Goal: Information Seeking & Learning: Compare options

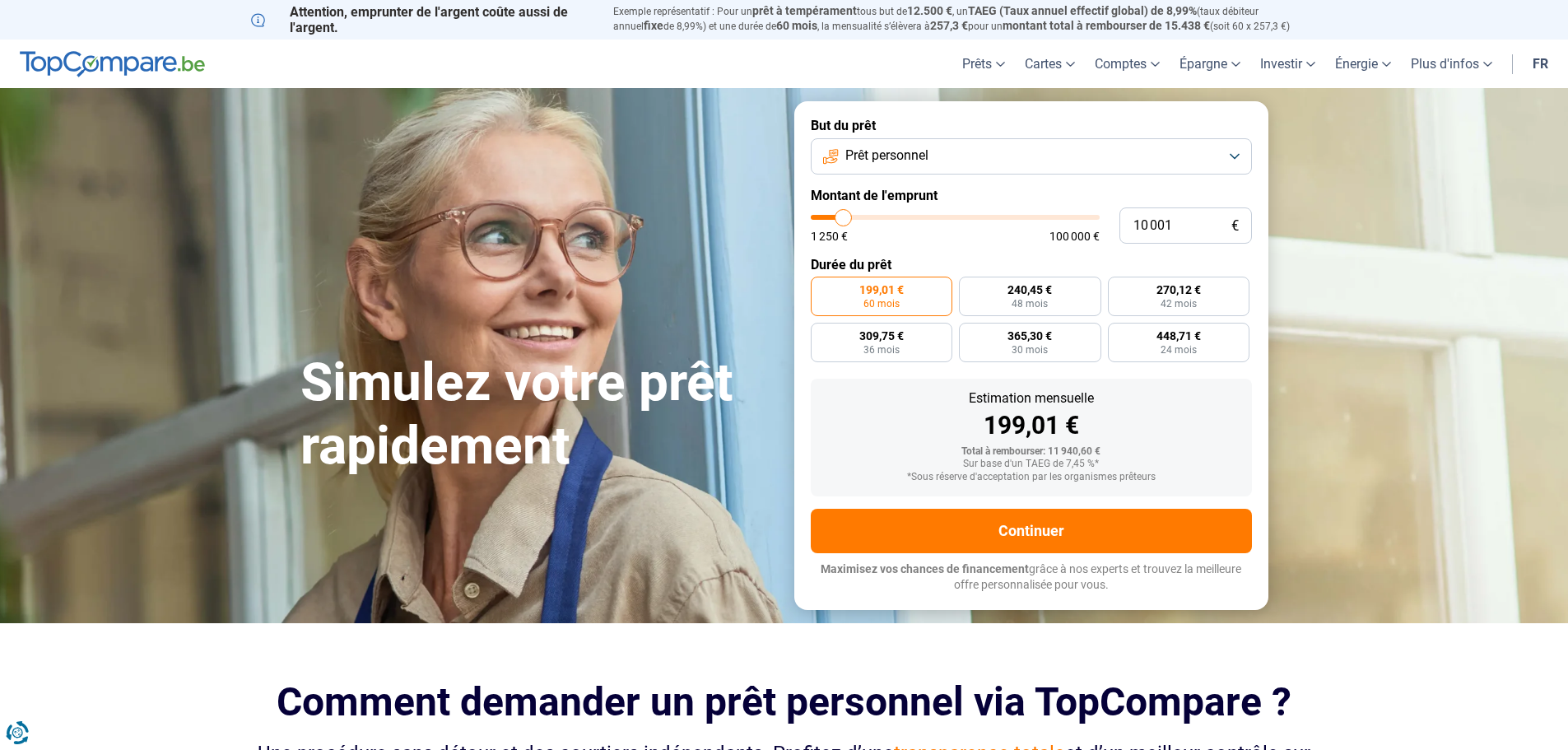
click at [932, 163] on button "Prêt personnel" at bounding box center [1031, 156] width 441 height 36
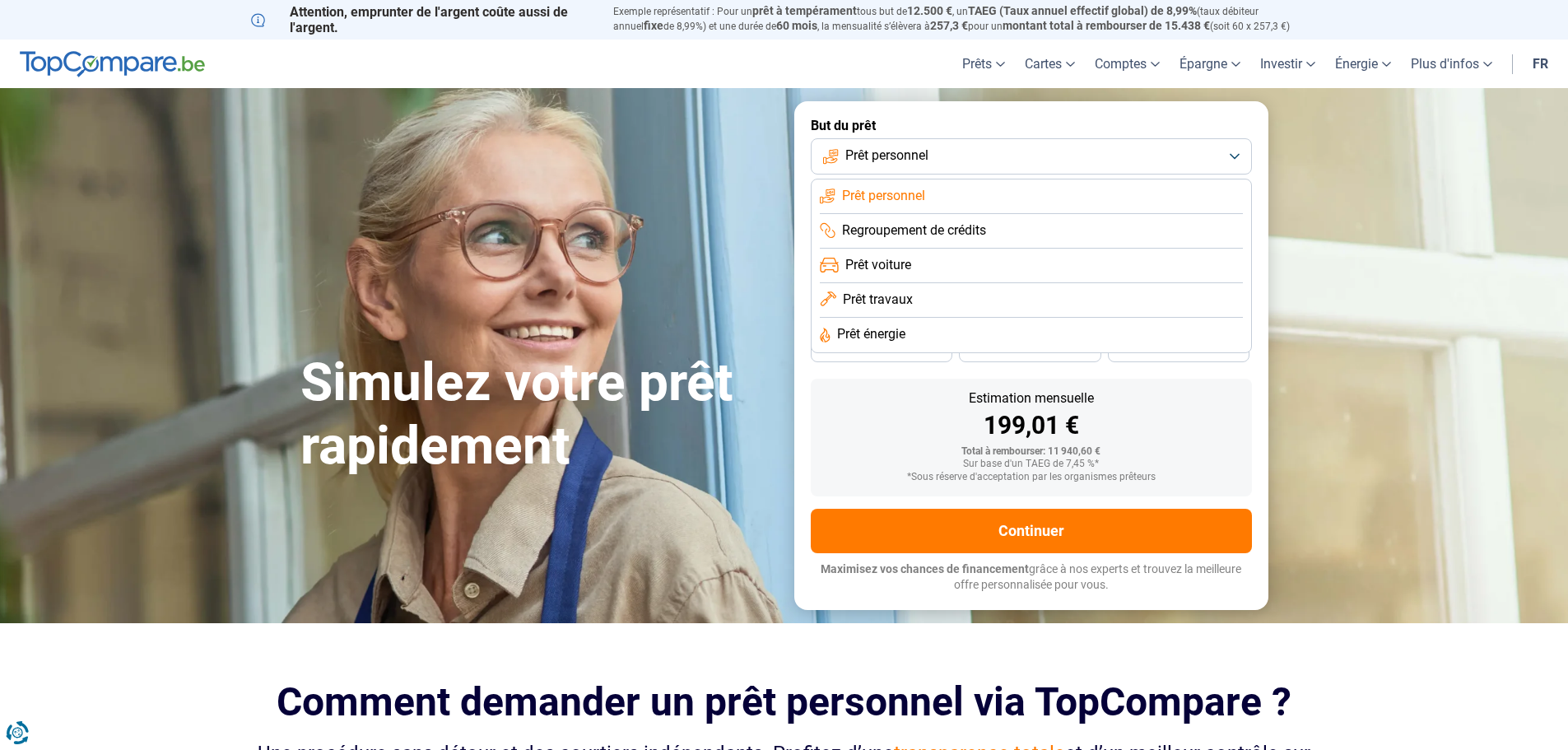
click at [918, 275] on li "Prêt voiture" at bounding box center [1031, 266] width 423 height 35
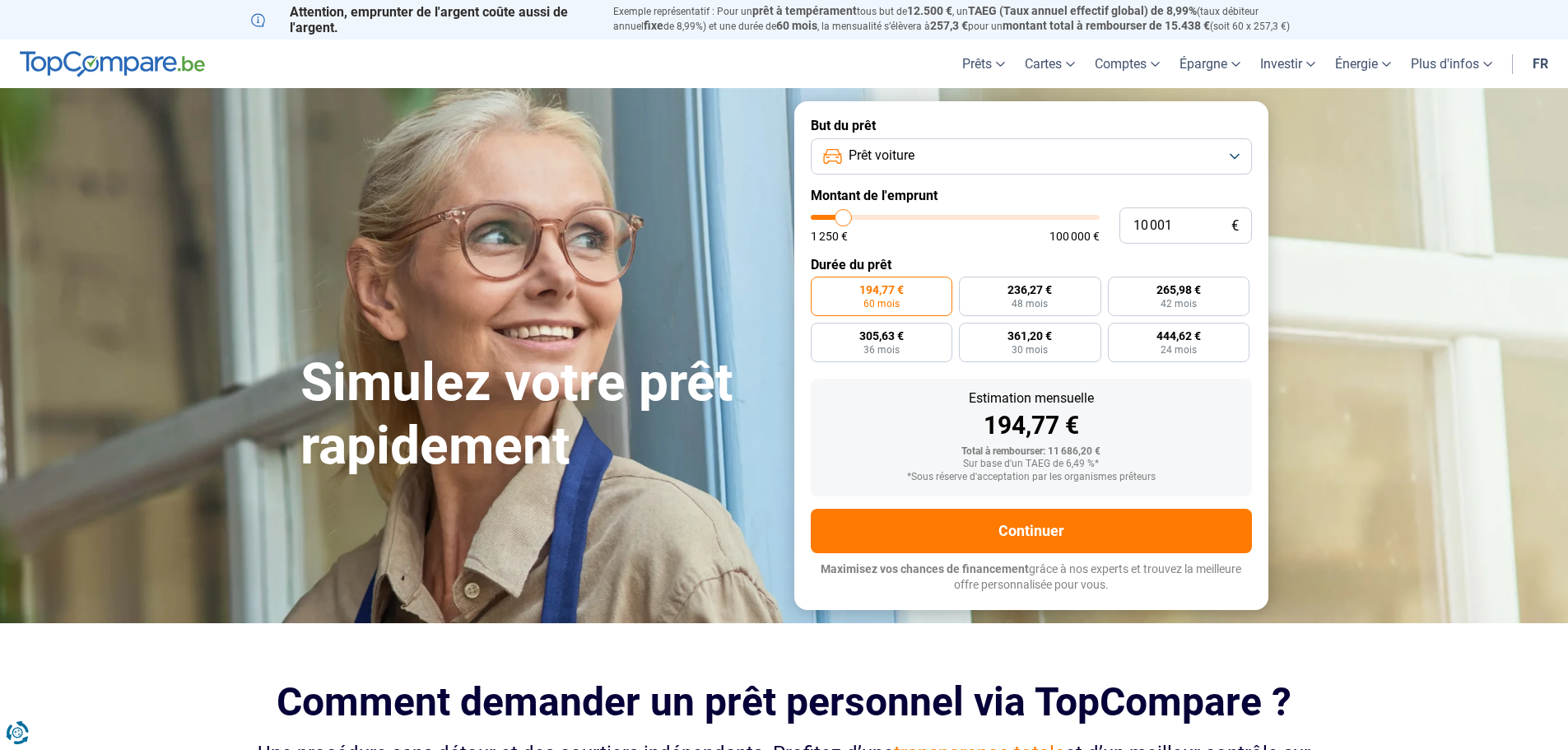
type input "10 500"
type input "10500"
type input "11 250"
type input "11250"
type input "11 750"
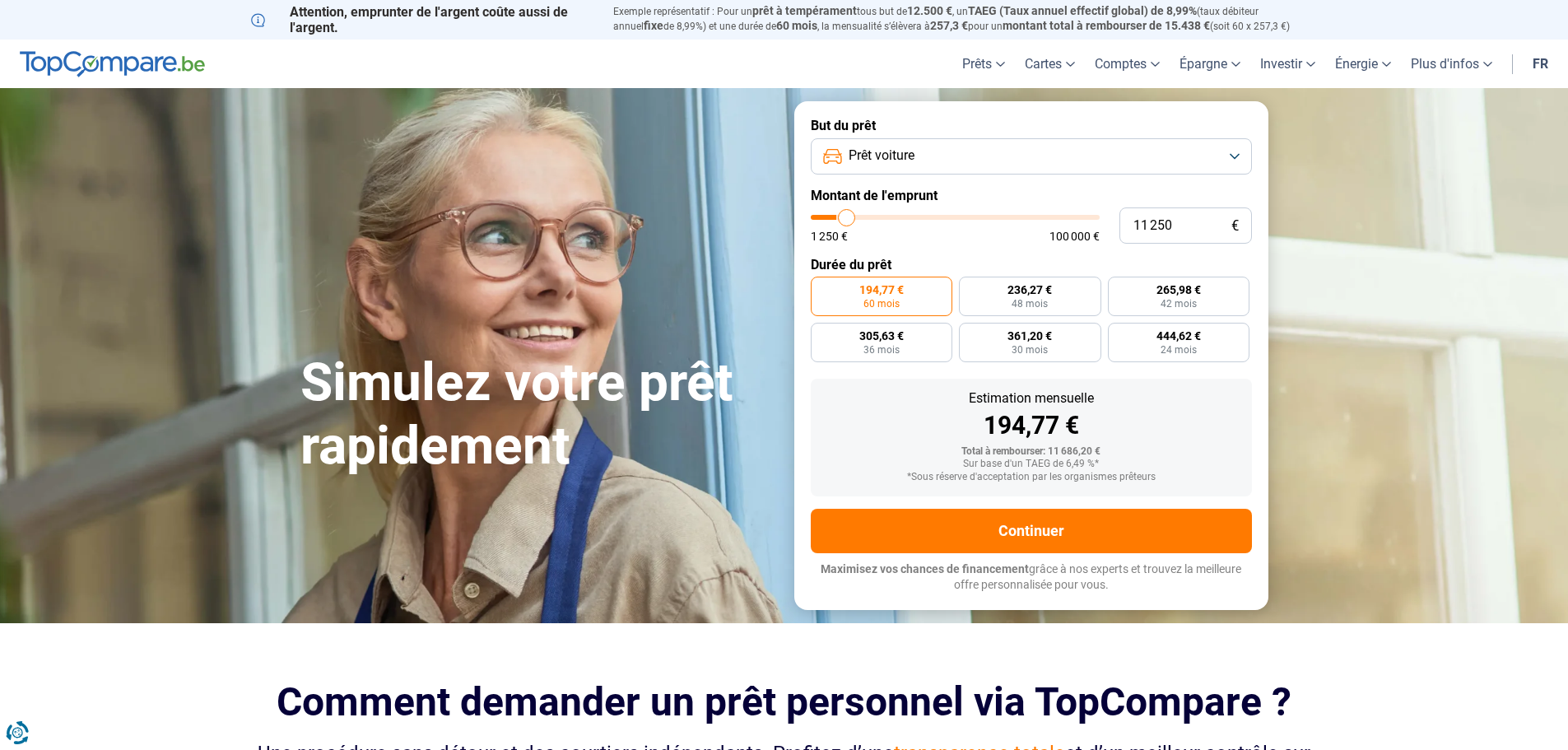
type input "11750"
type input "12 000"
type input "12000"
type input "12 750"
type input "12750"
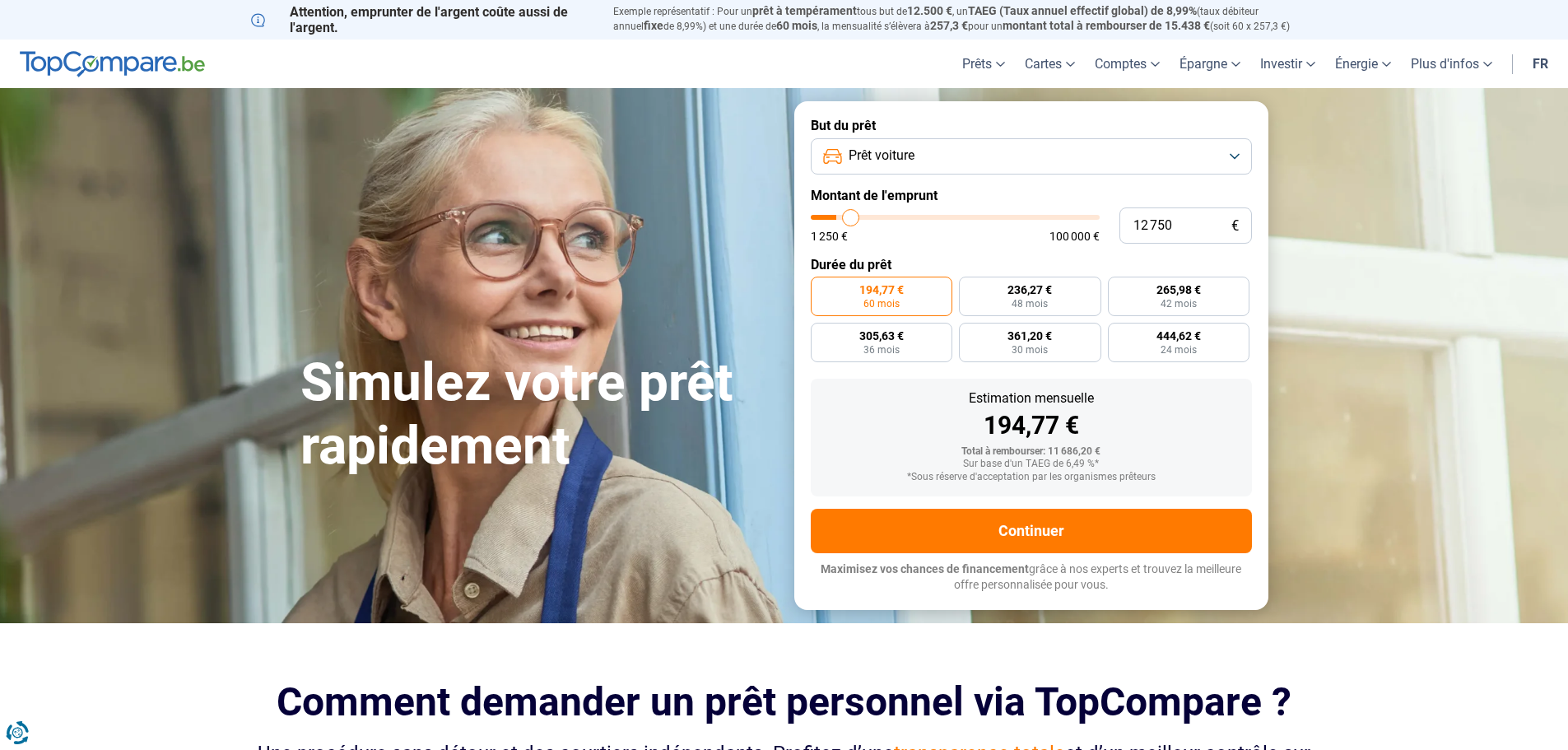
type input "13 000"
type input "13000"
type input "13 250"
type input "13250"
type input "14 000"
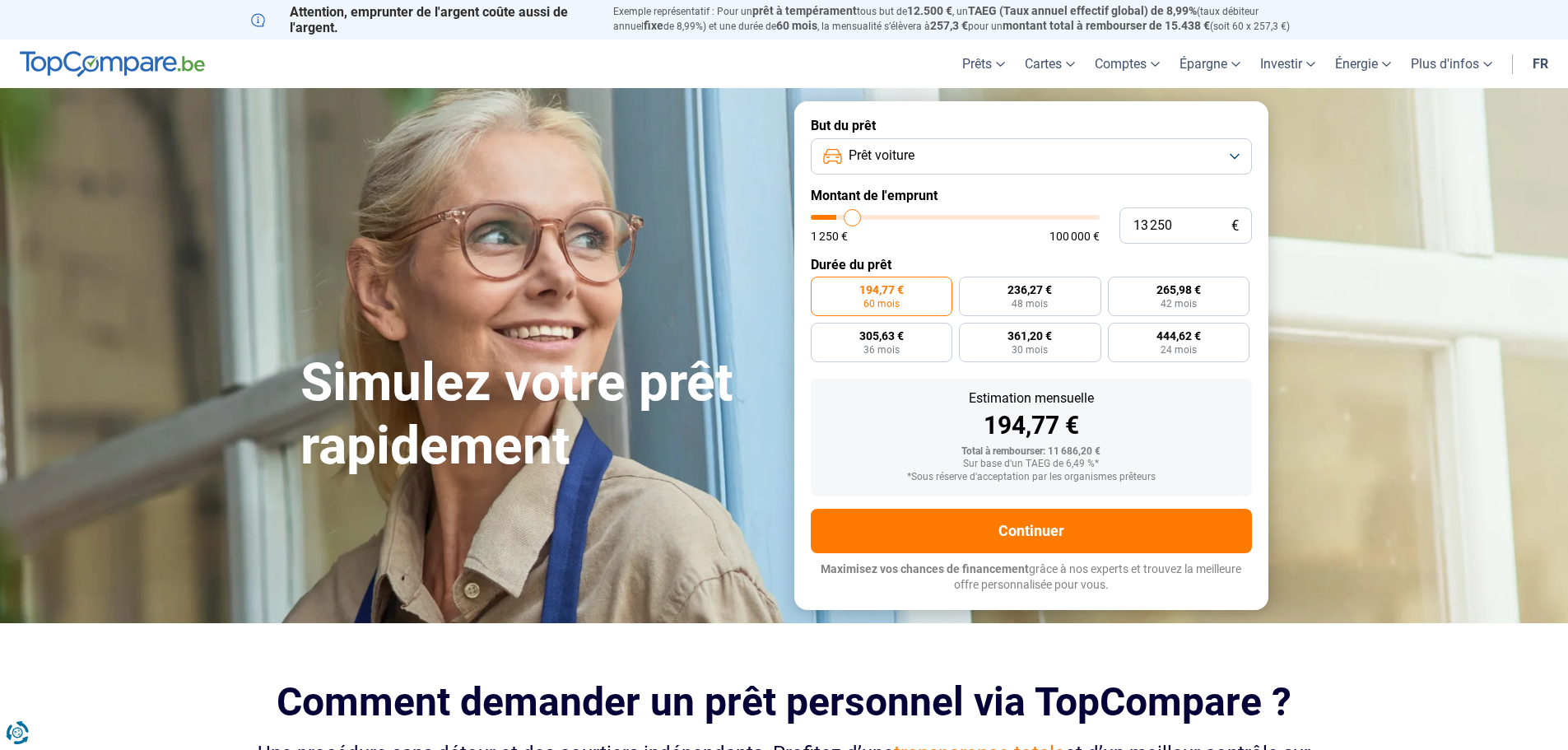
type input "14000"
type input "14 250"
type input "14250"
type input "14 500"
type input "14500"
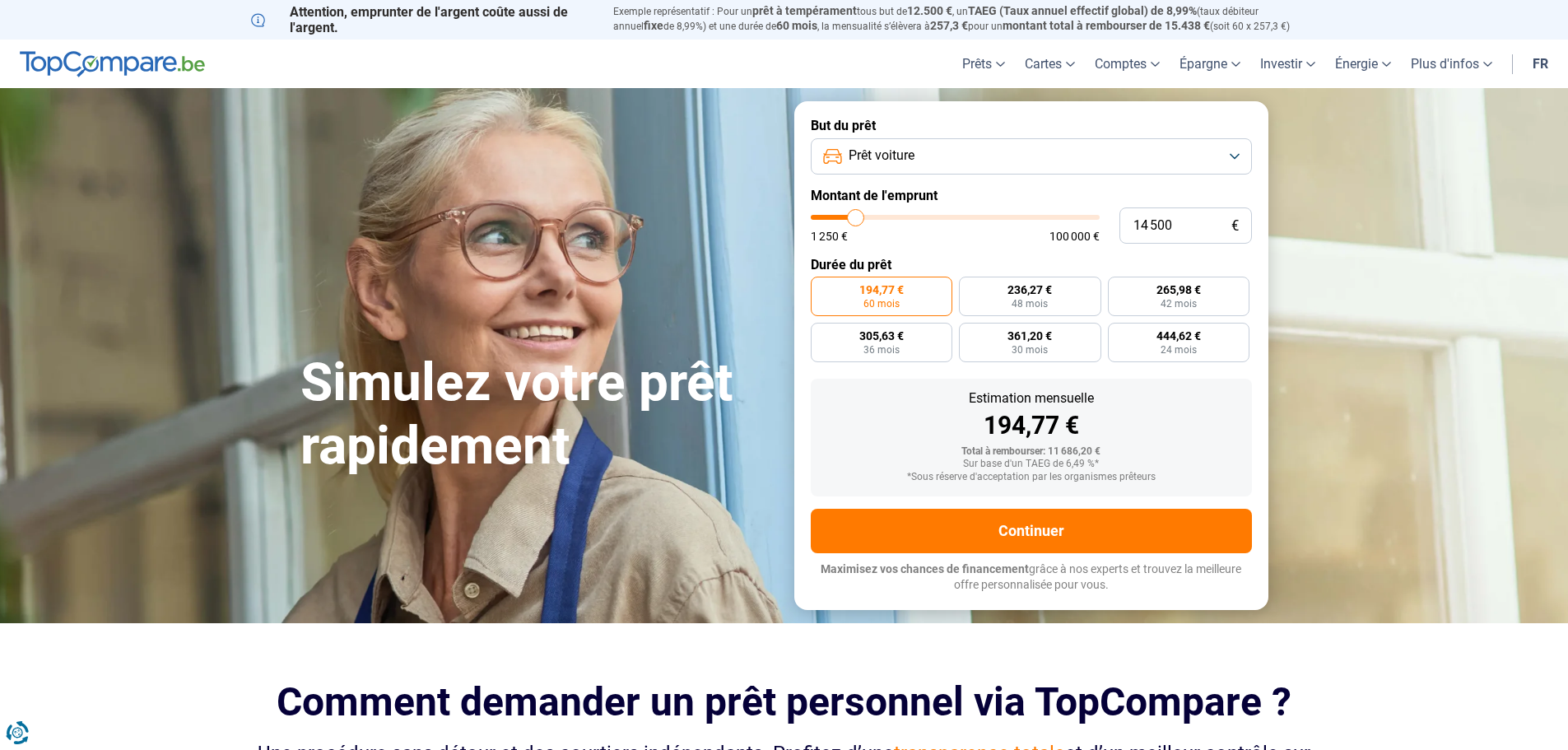
type input "14 250"
type input "14250"
type input "14 000"
type input "14000"
type input "13 500"
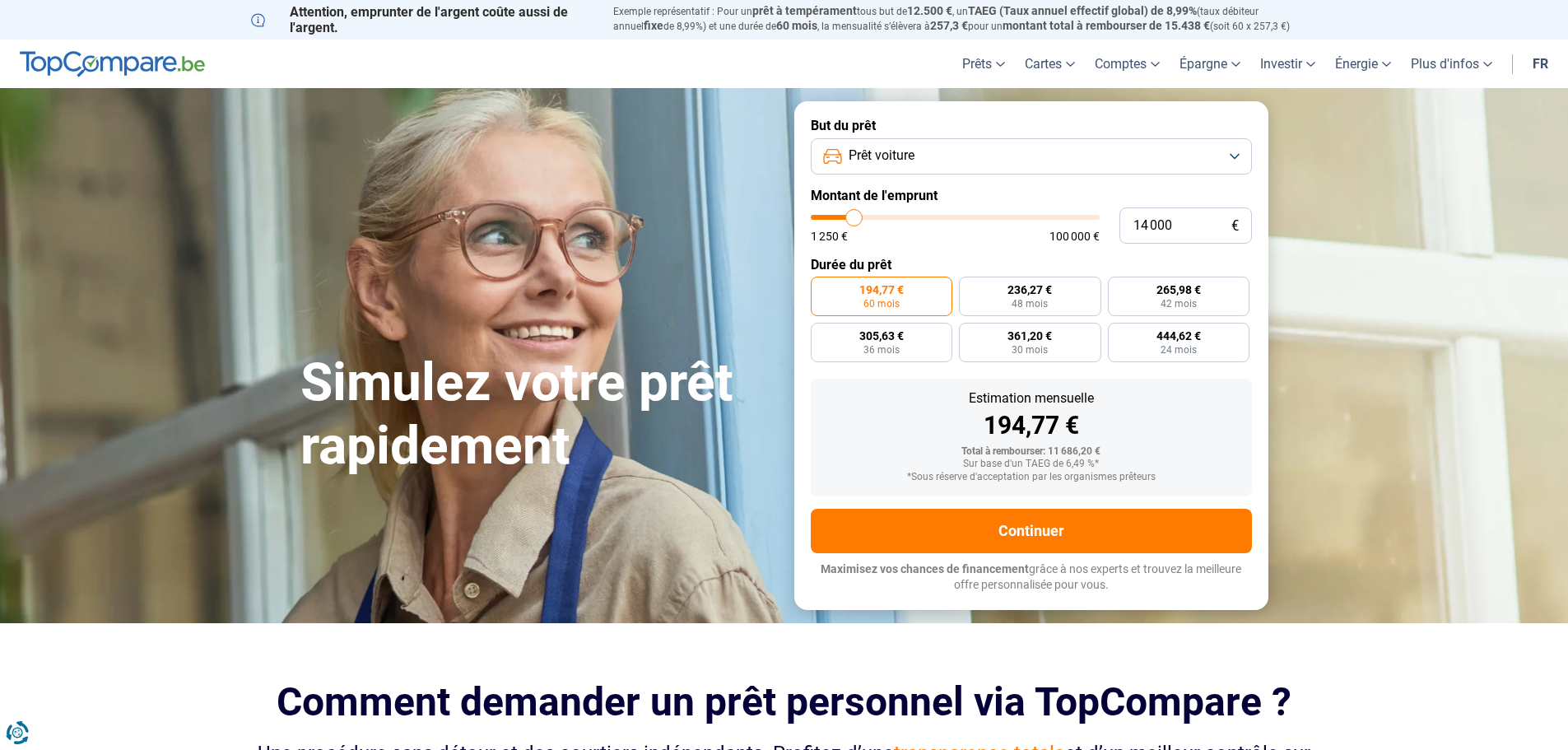
type input "13500"
type input "13 250"
type input "13250"
type input "12 750"
type input "12750"
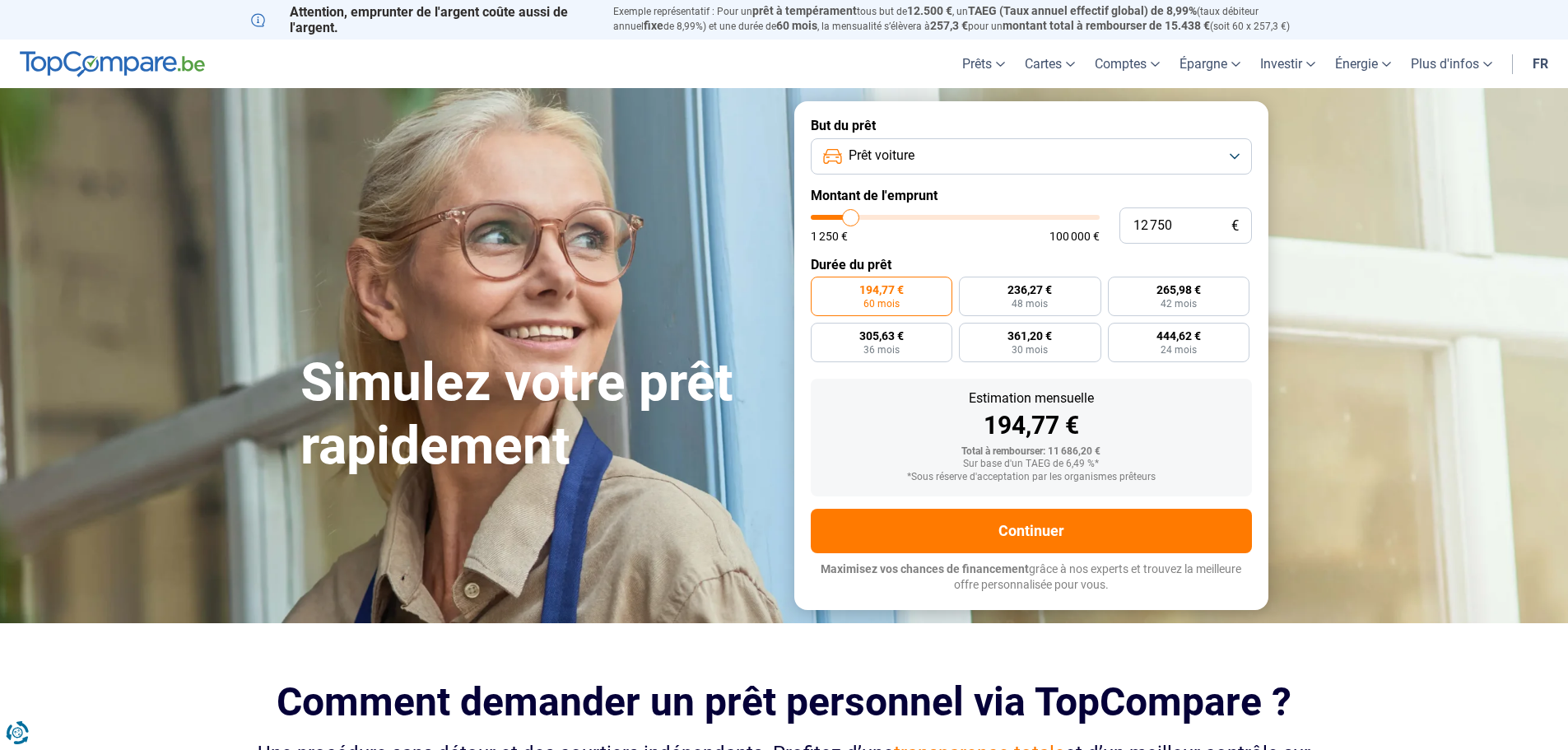
type input "12 500"
type input "12500"
type input "11 750"
type input "11750"
type input "11 500"
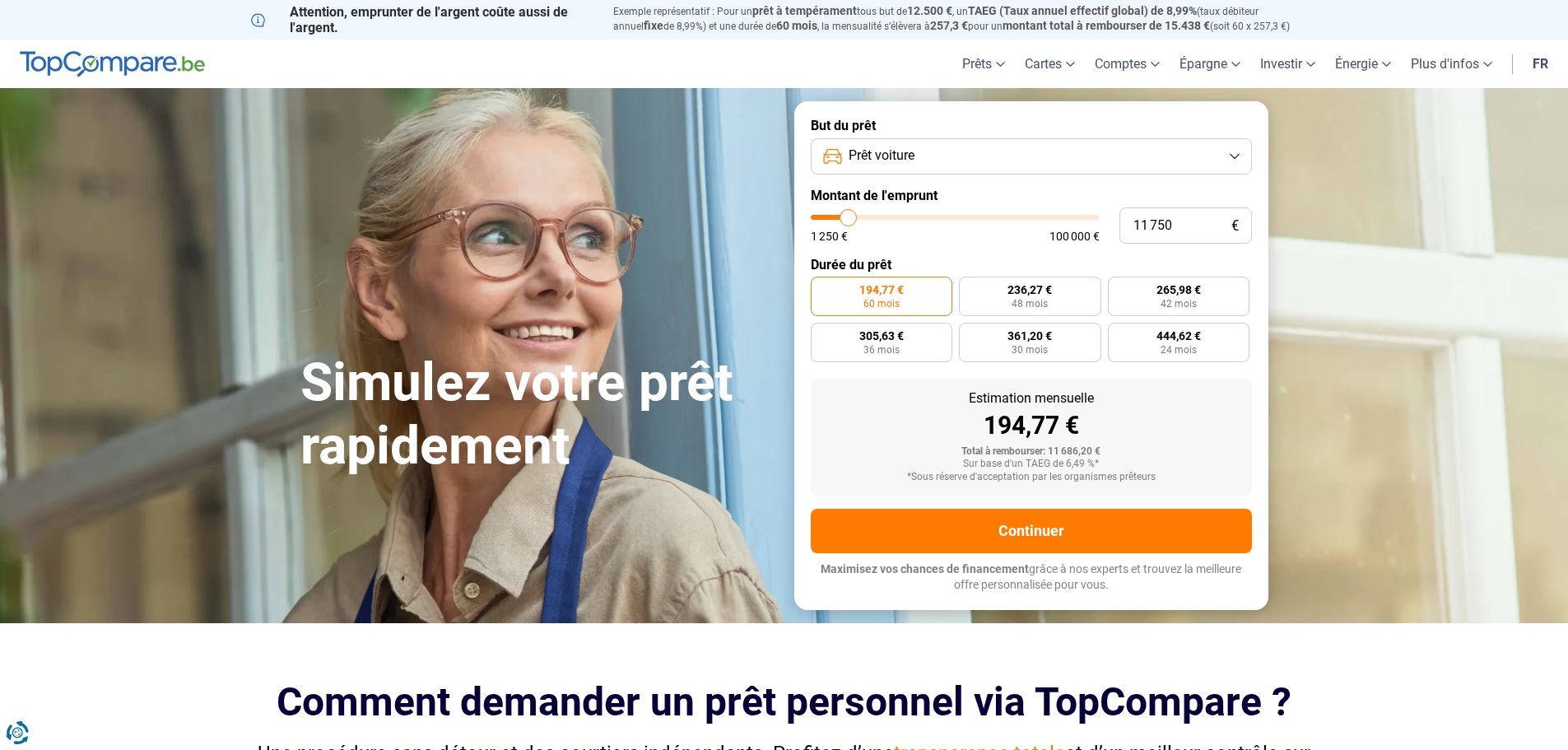
type input "11500"
type input "13 250"
type input "13250"
type input "16 000"
type input "16000"
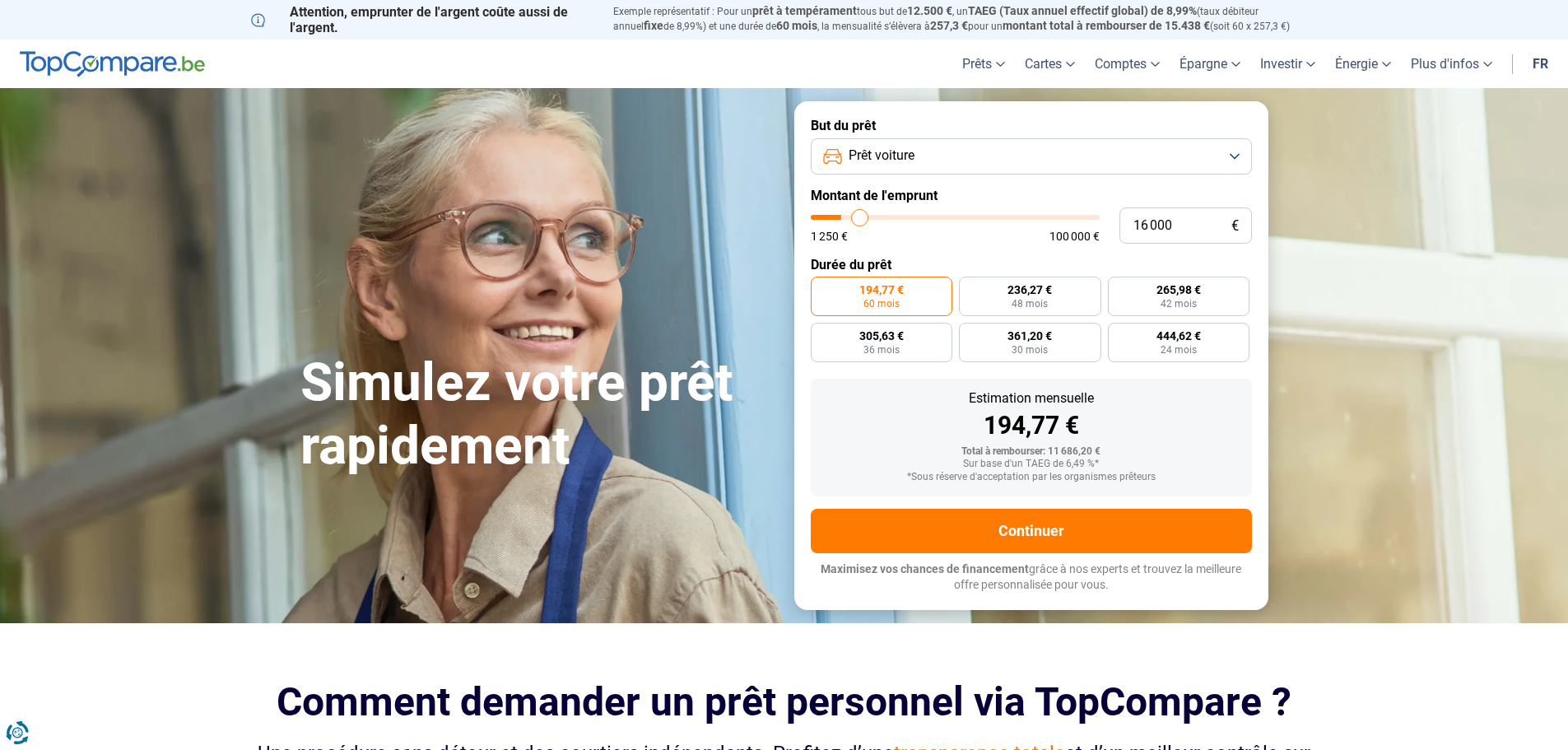
type input "20 250"
type input "20250"
type input "24 750"
type input "24750"
type input "30 750"
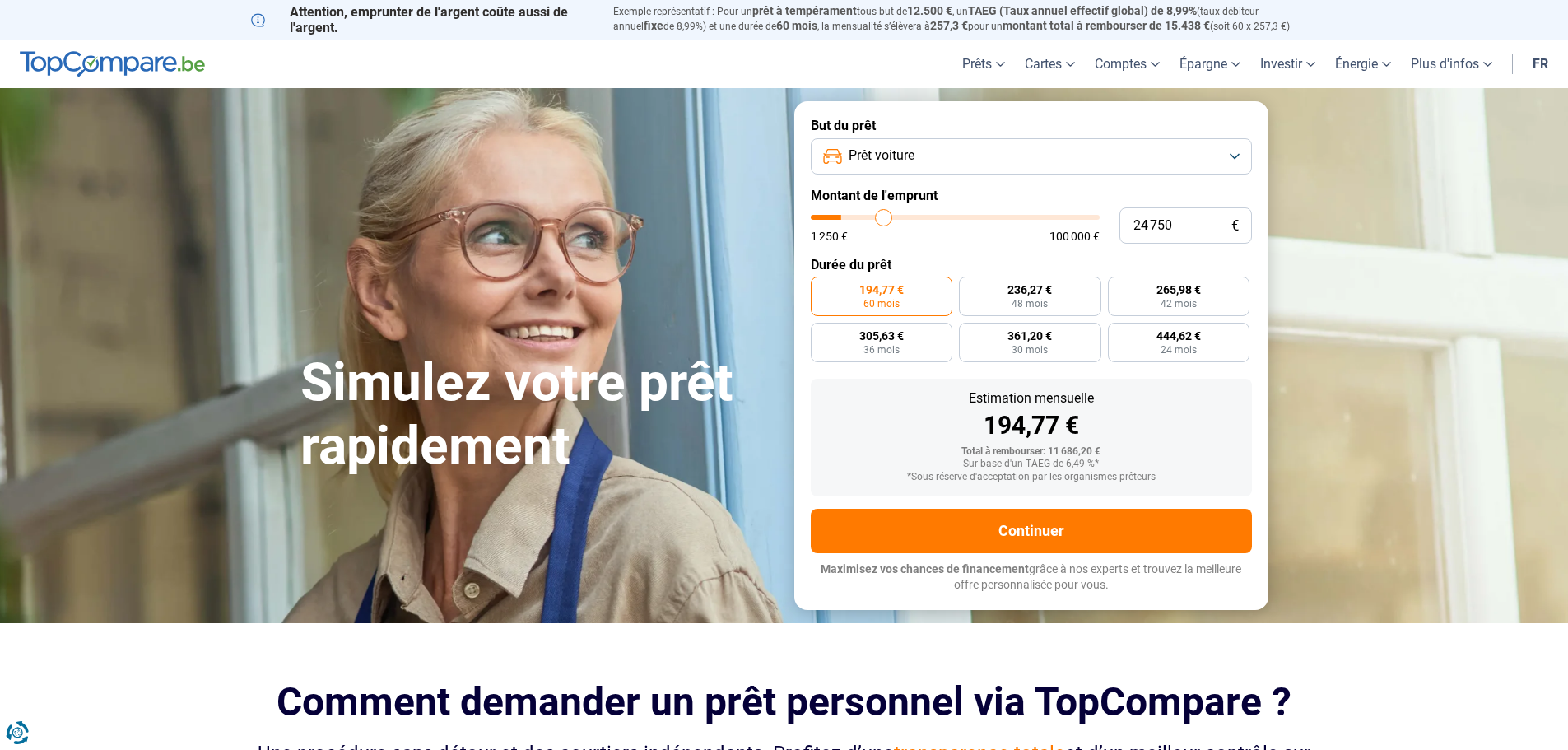
type input "30750"
type input "32 750"
type input "32750"
type input "33 750"
type input "33750"
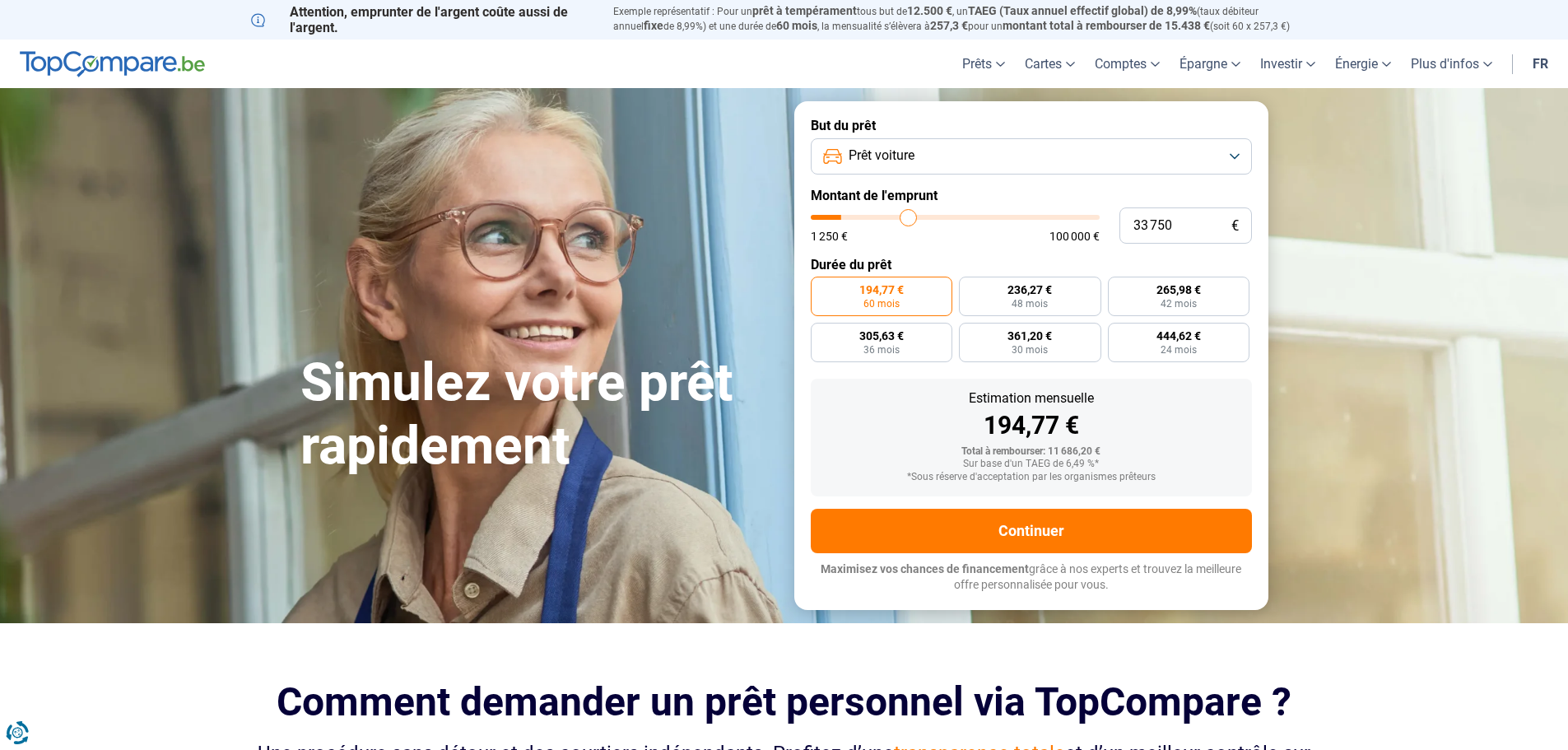
type input "34 000"
type input "34000"
type input "35 000"
type input "35000"
type input "35 500"
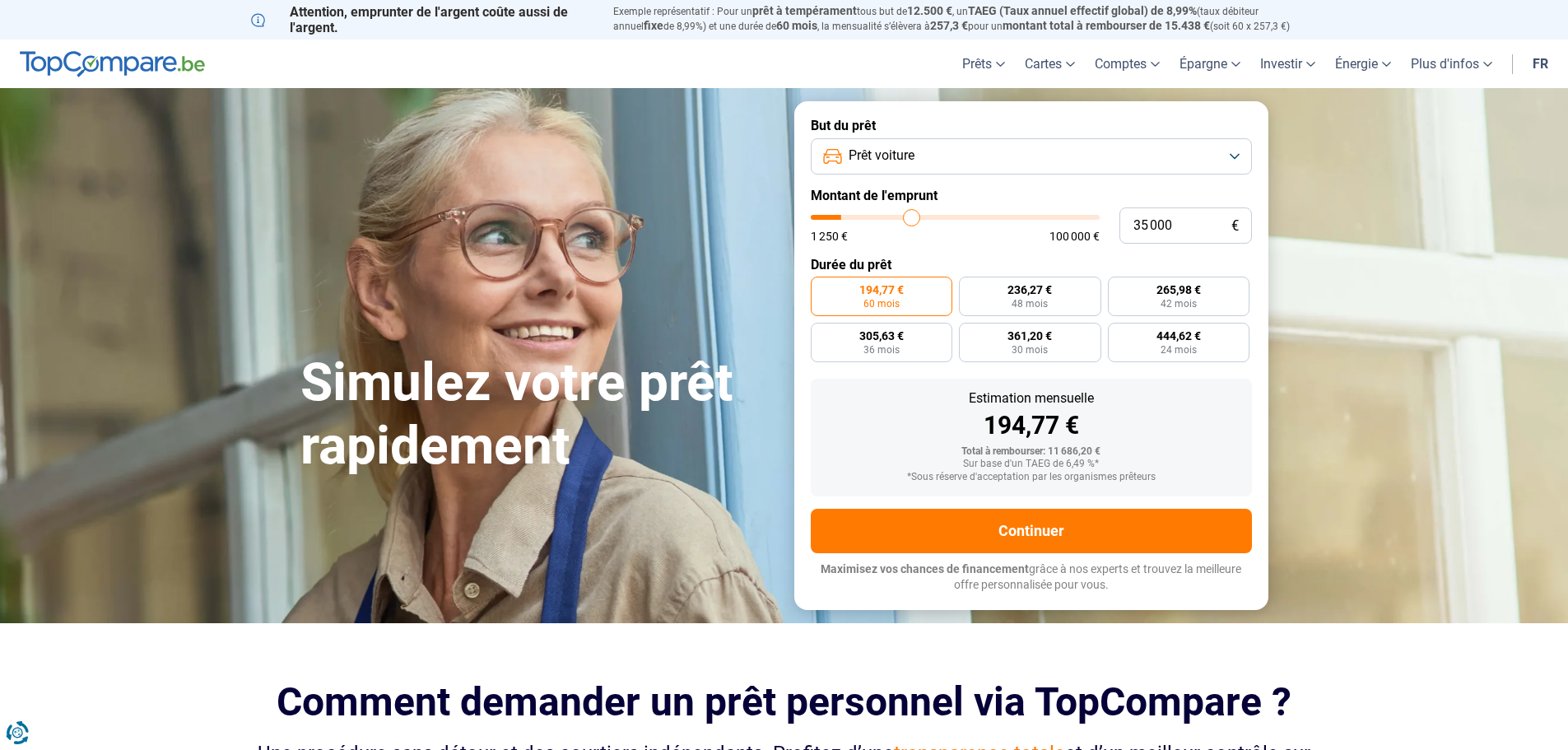
type input "35500"
type input "36 250"
type input "36250"
type input "36 500"
type input "36500"
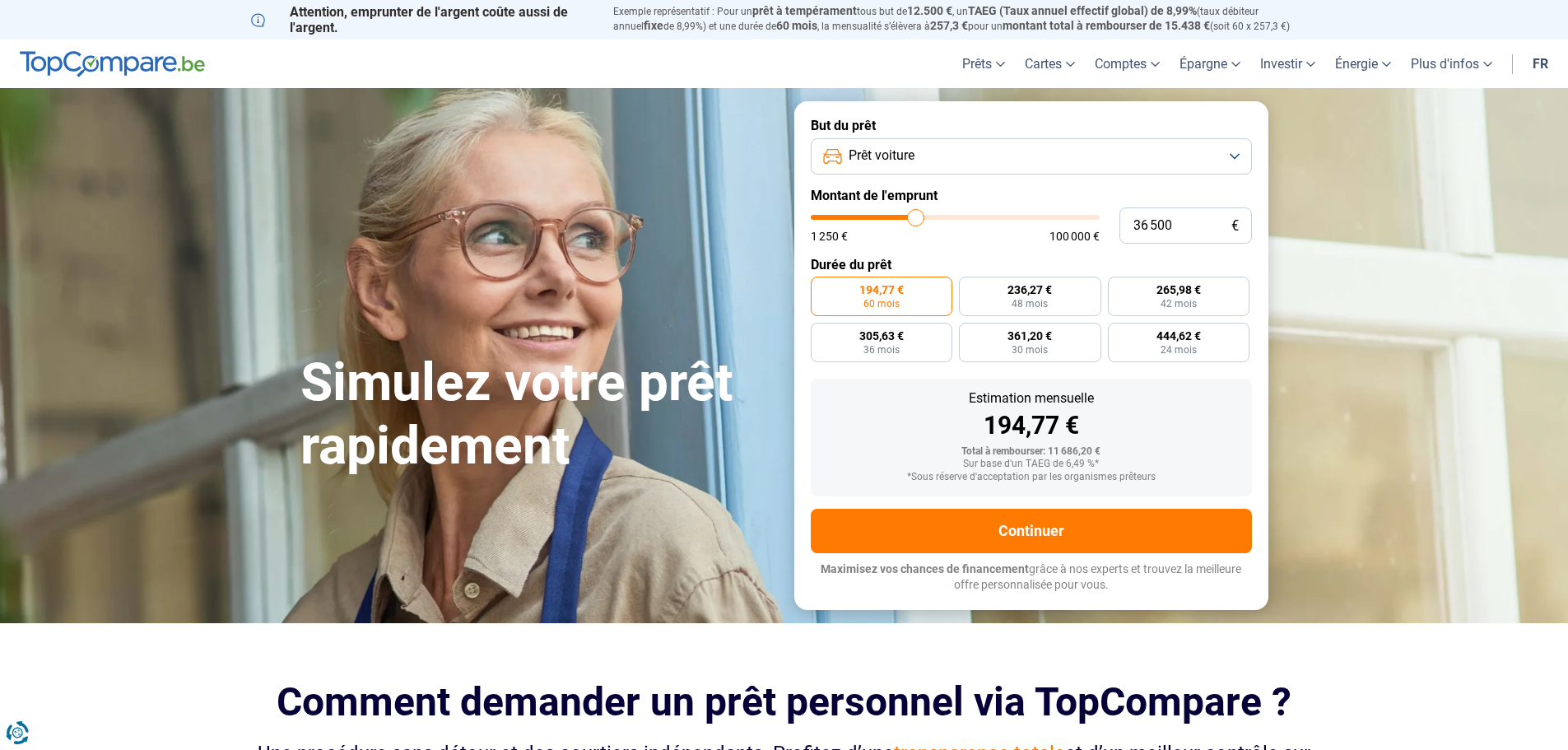
type input "37 000"
type input "37000"
type input "38 000"
type input "38000"
type input "38 750"
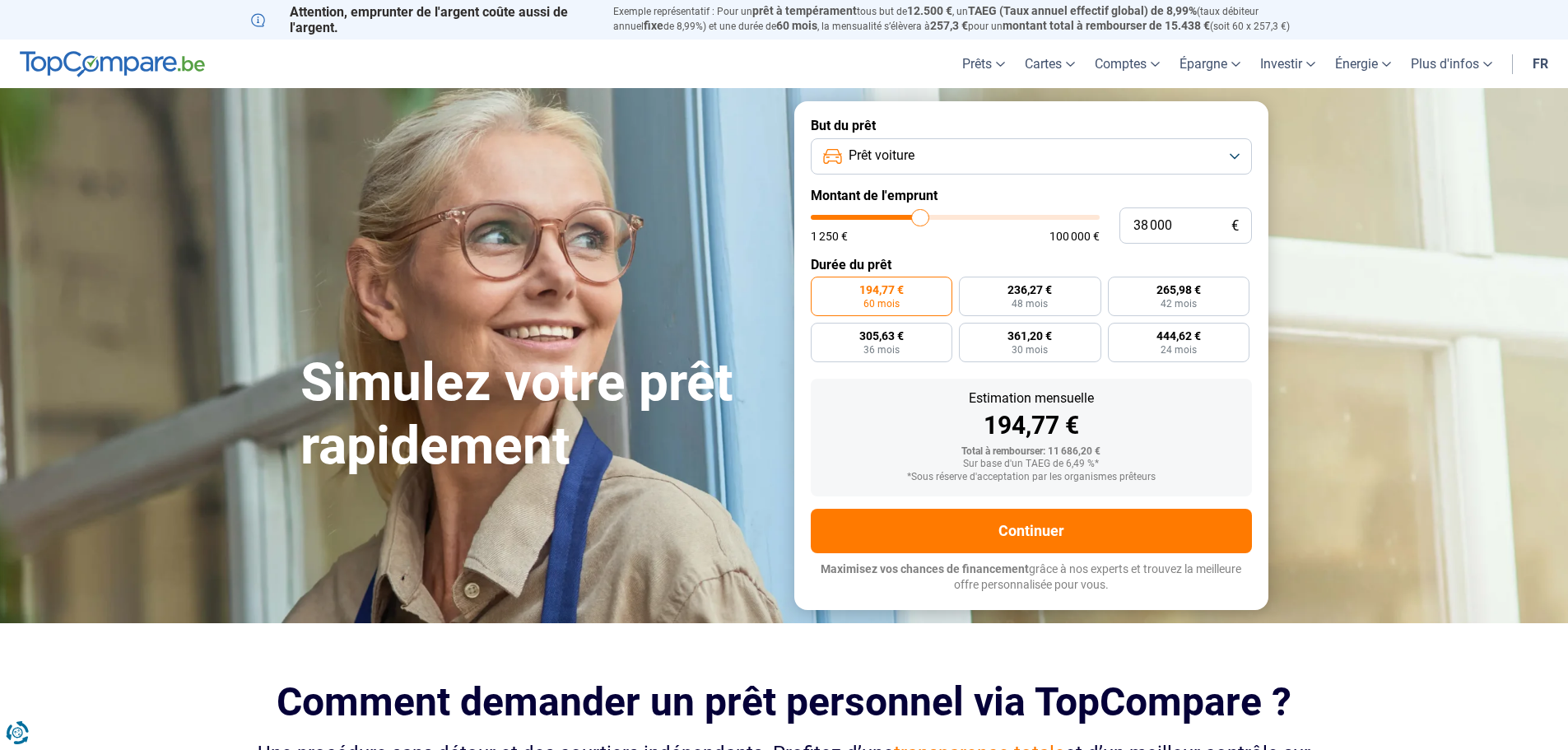
type input "38750"
type input "40 000"
type input "40000"
type input "41 500"
type input "41500"
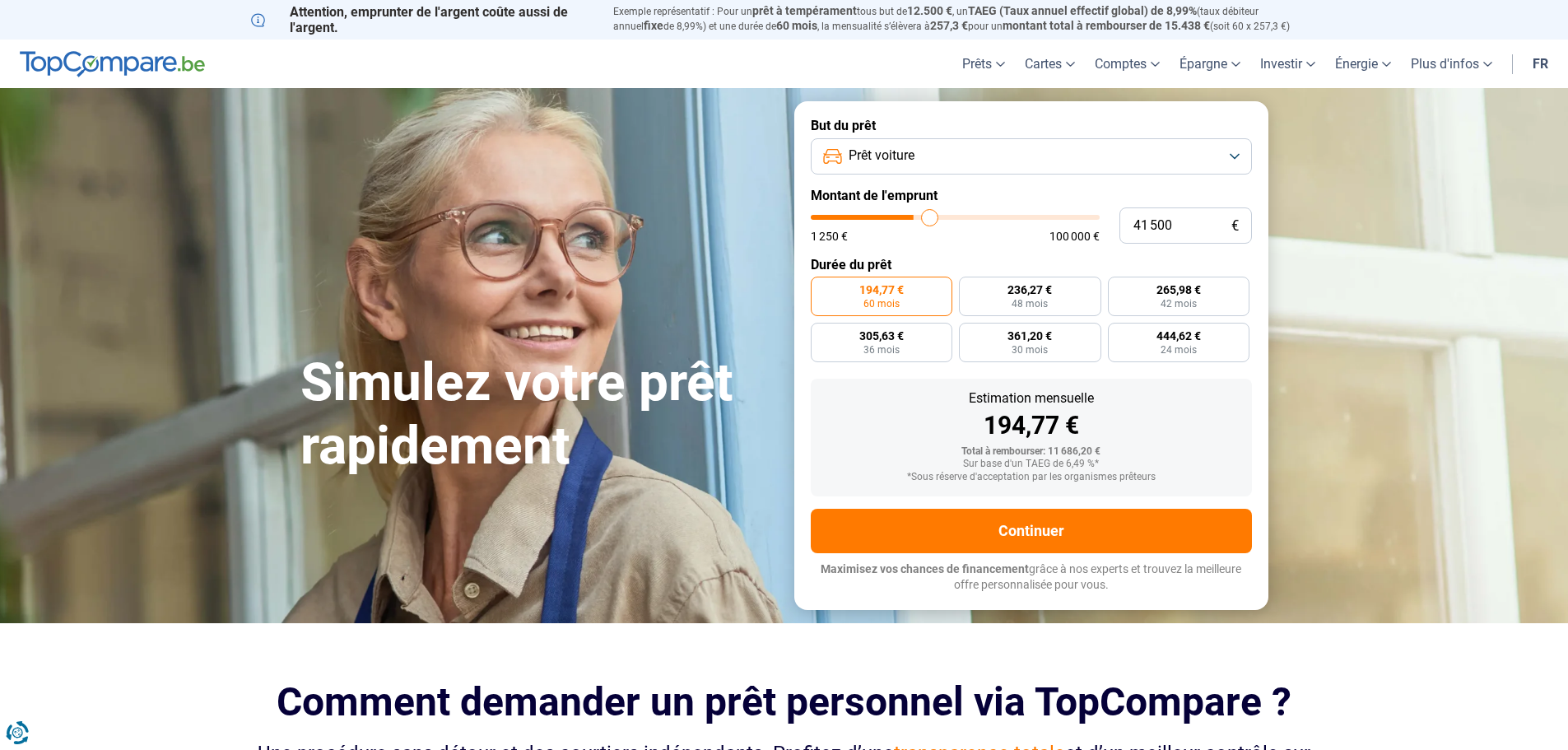
type input "43 000"
type input "43000"
type input "43 750"
type input "43750"
type input "44 000"
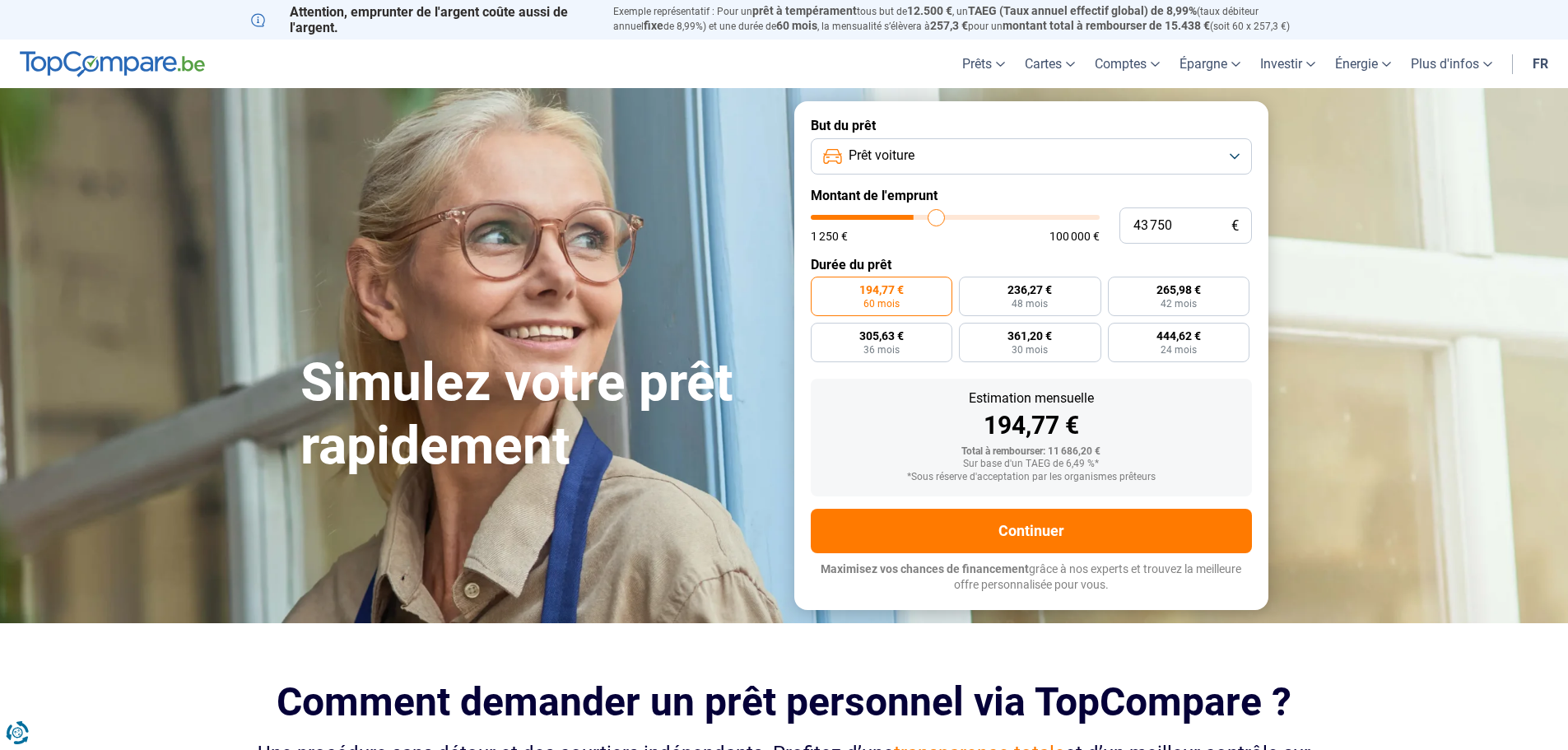
type input "44000"
type input "44 250"
type input "44250"
type input "44 500"
type input "44500"
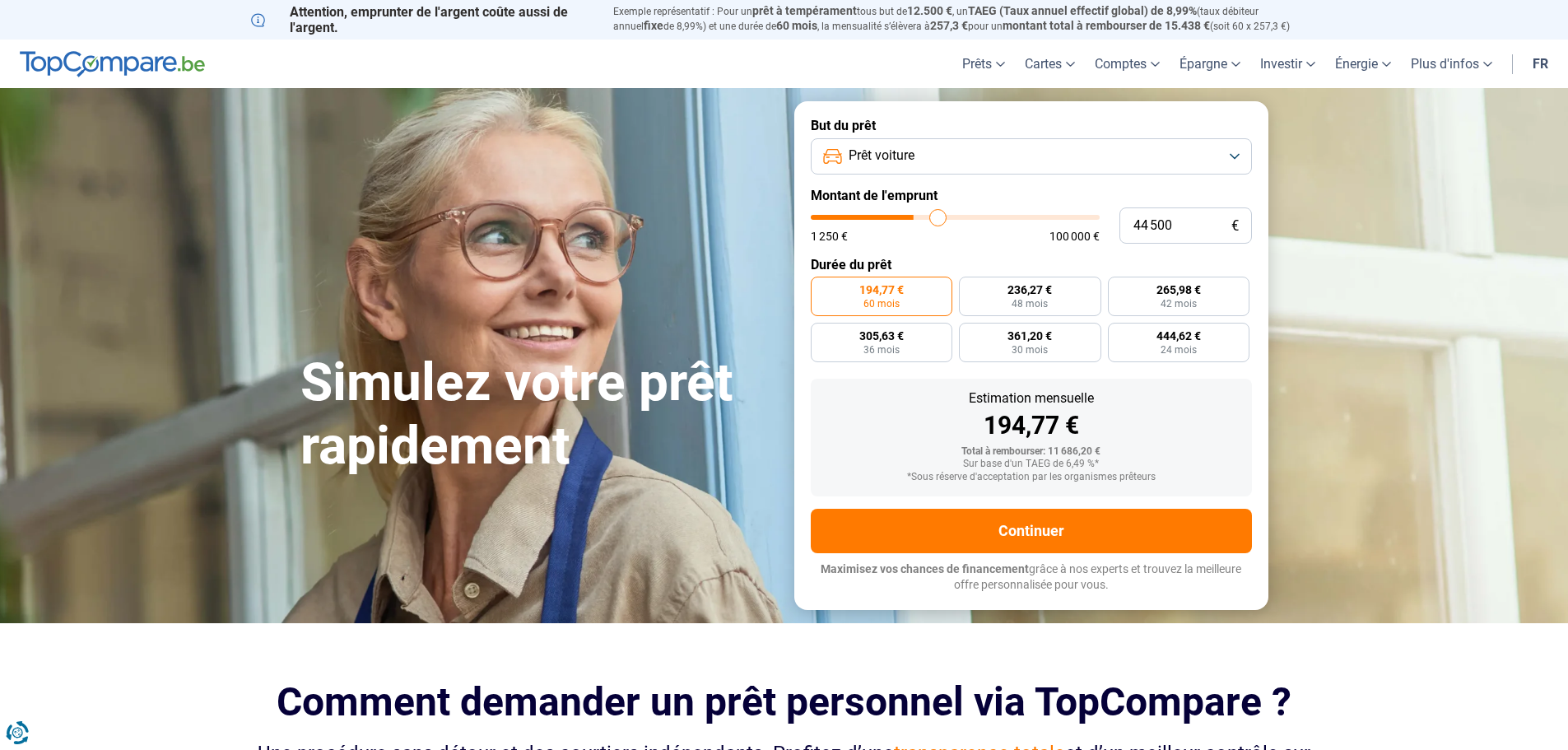
type input "45 000"
type input "45000"
type input "45 250"
type input "45250"
type input "45 000"
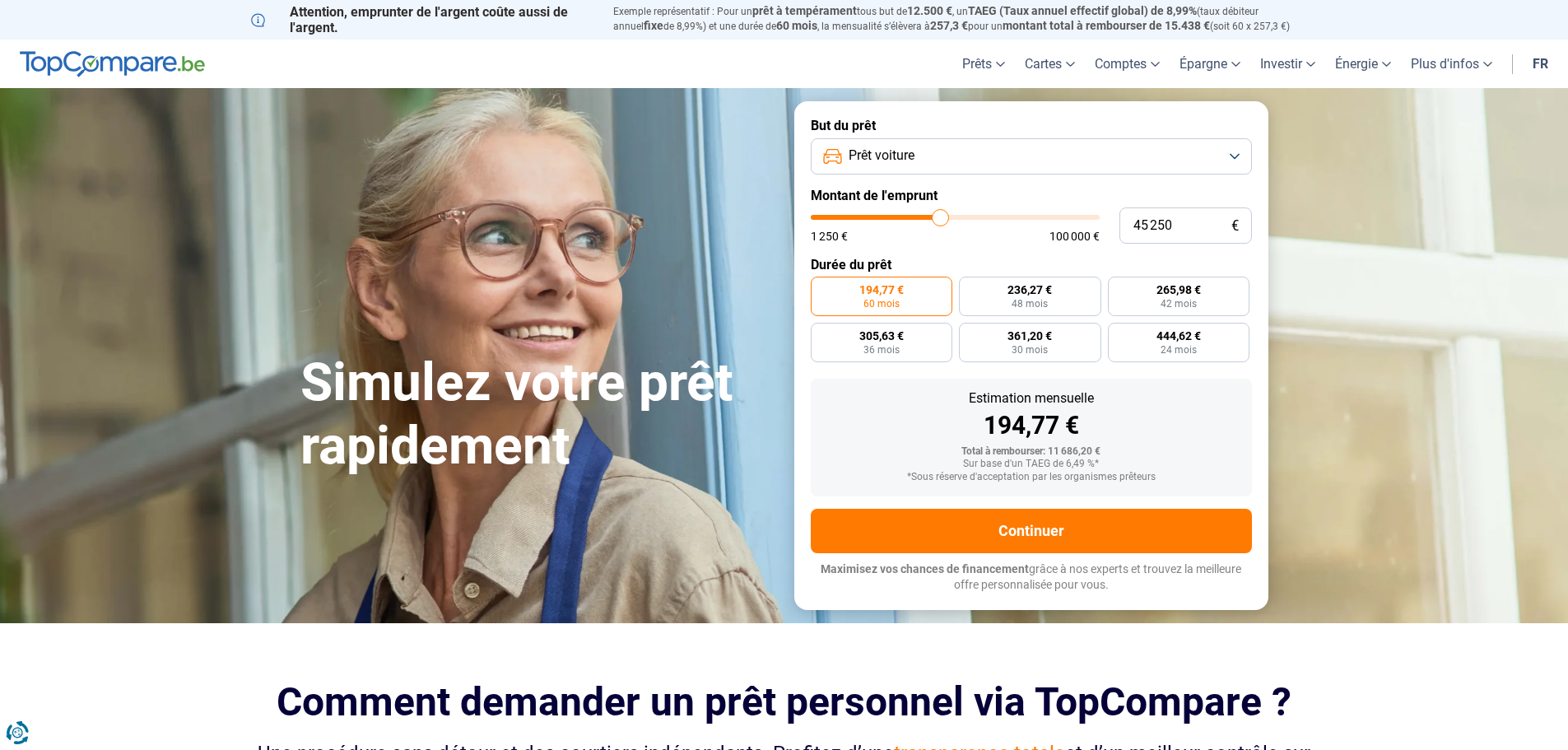
type input "45000"
type input "44 250"
type input "44250"
type input "43 750"
type input "43750"
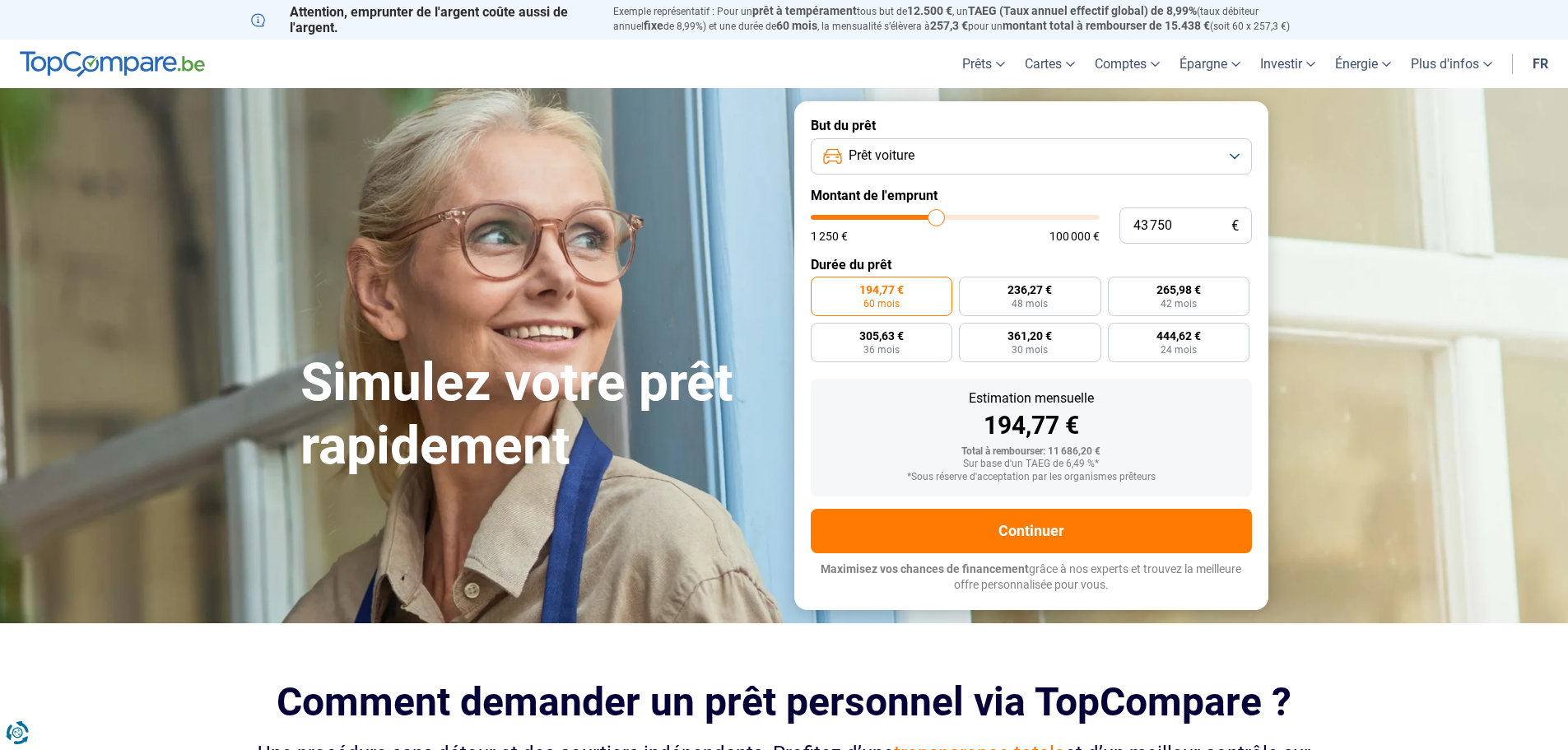
type input "42 250"
type input "42250"
type input "41 500"
type input "41500"
type input "41 250"
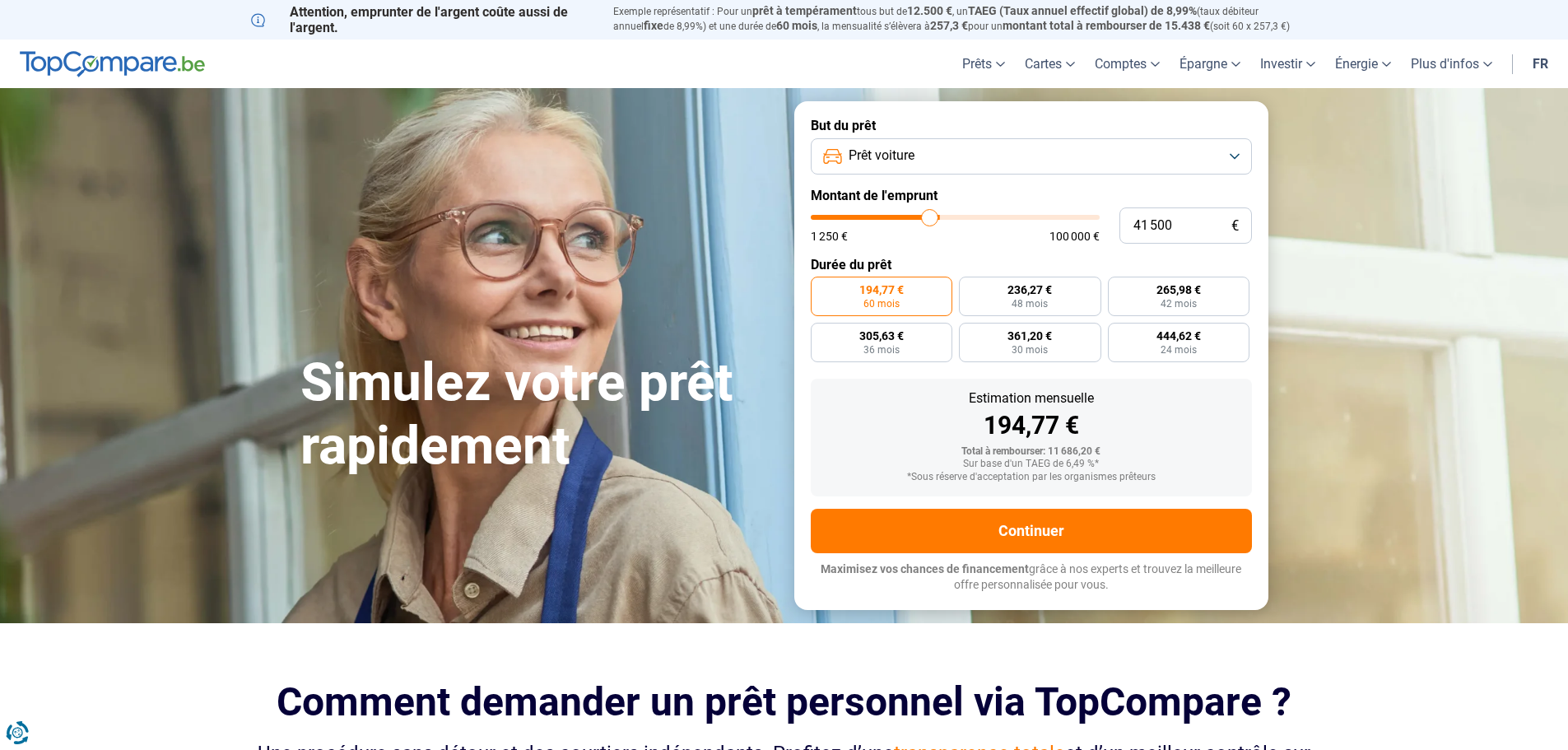
type input "41250"
type input "41 000"
type input "41000"
type input "40 250"
type input "40250"
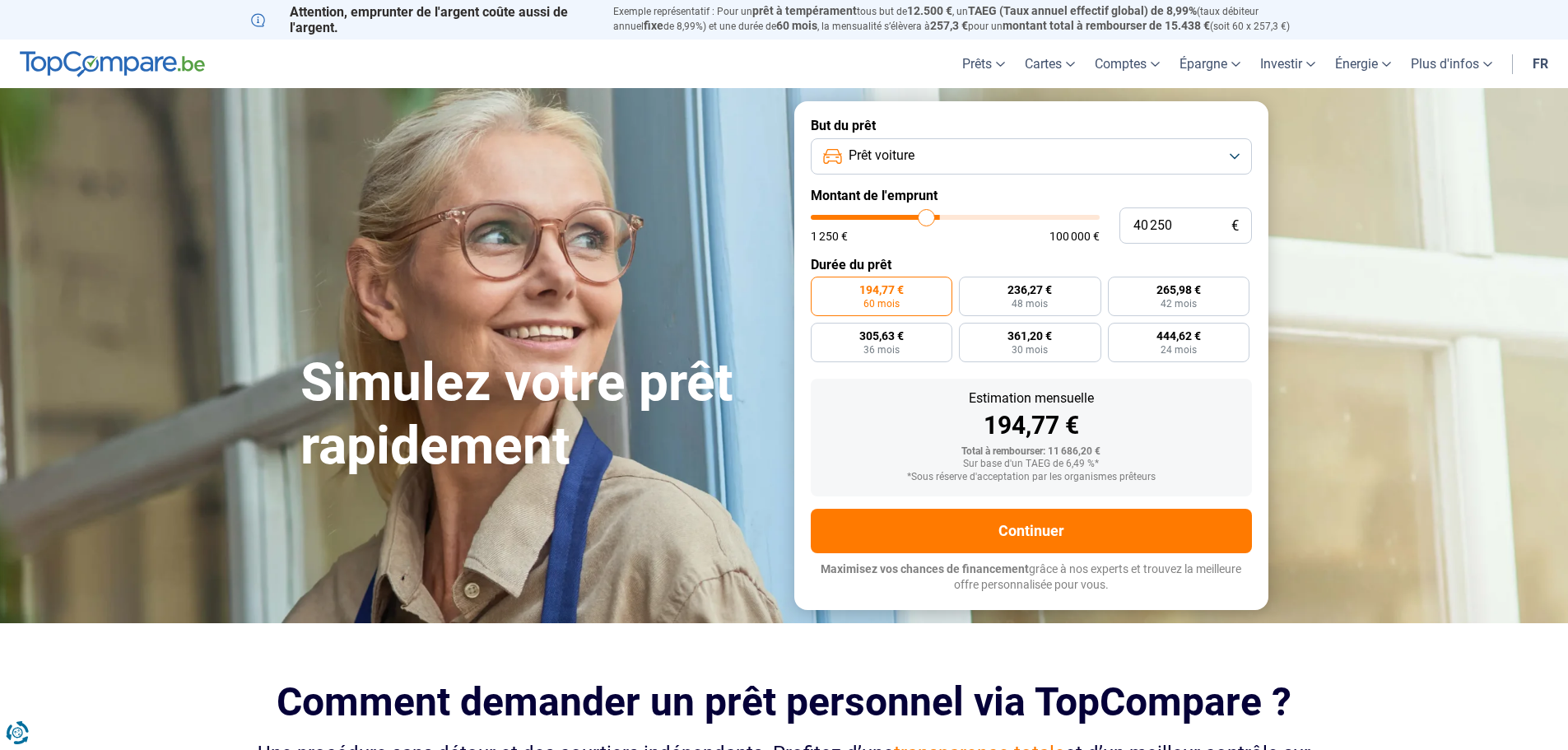
type input "40 000"
type input "40000"
type input "39 750"
type input "39750"
type input "39 500"
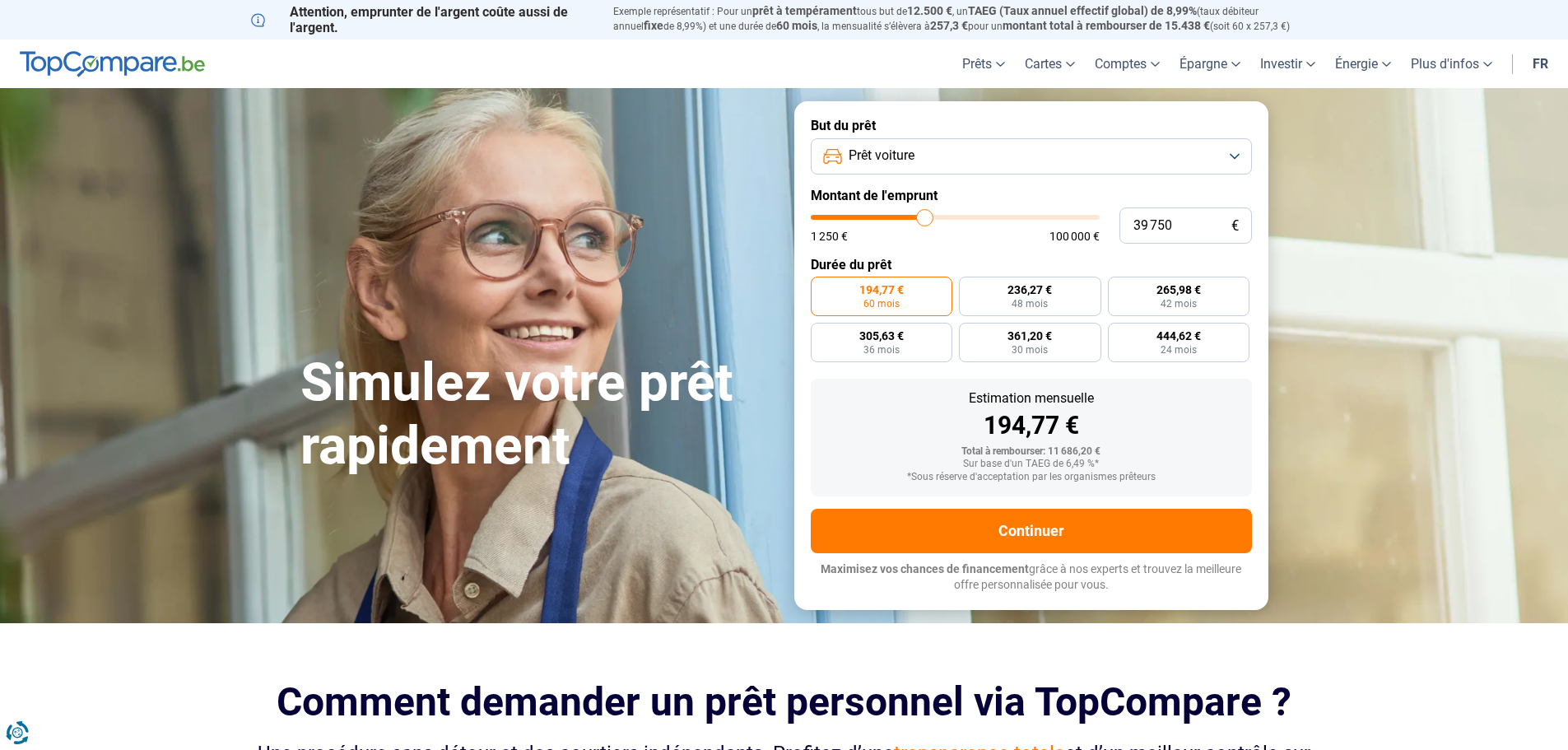
type input "39500"
type input "39 250"
type input "39250"
type input "38 750"
type input "38750"
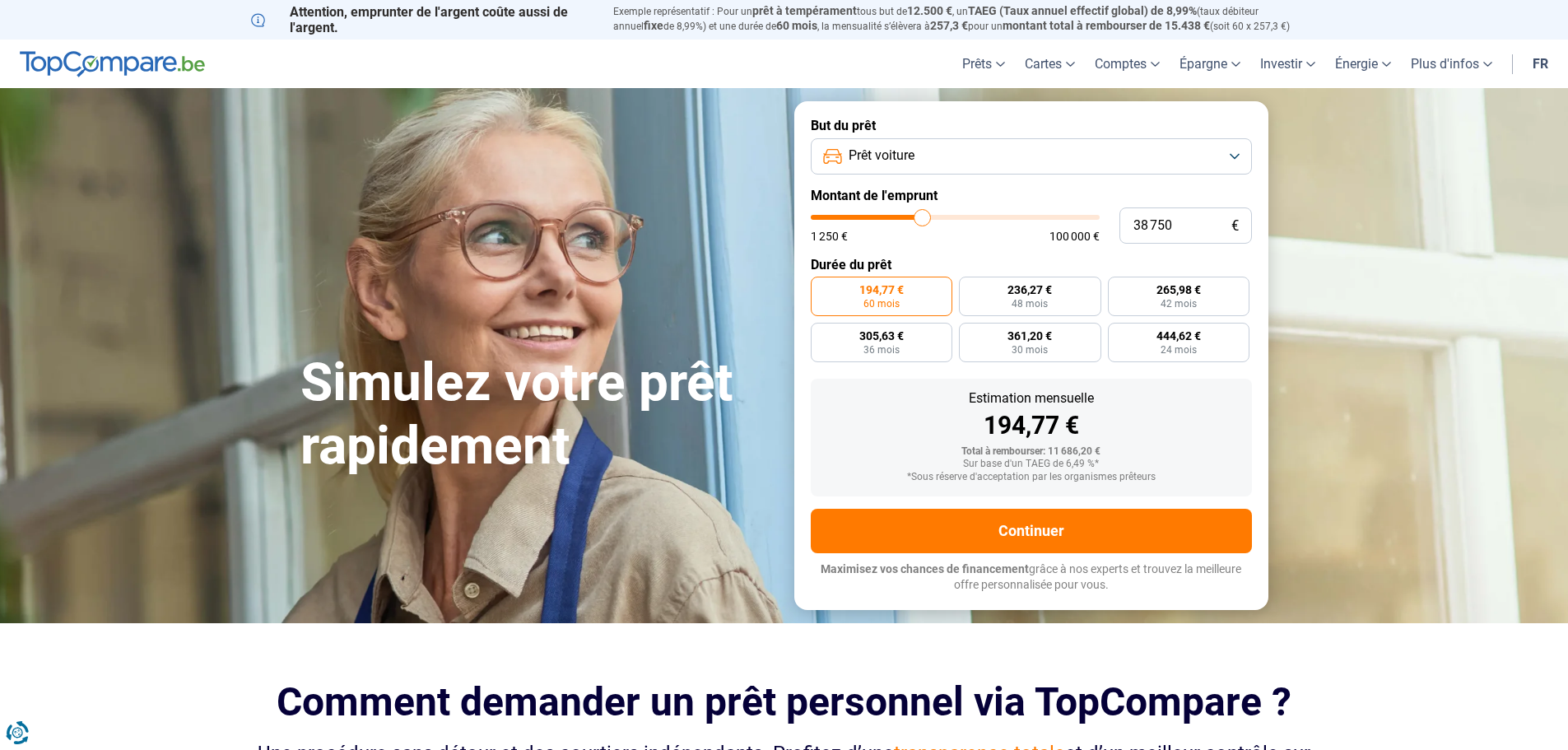
type input "38 500"
type input "38500"
type input "38 750"
drag, startPoint x: 844, startPoint y: 222, endPoint x: 1032, endPoint y: 209, distance: 188.4
type input "39500"
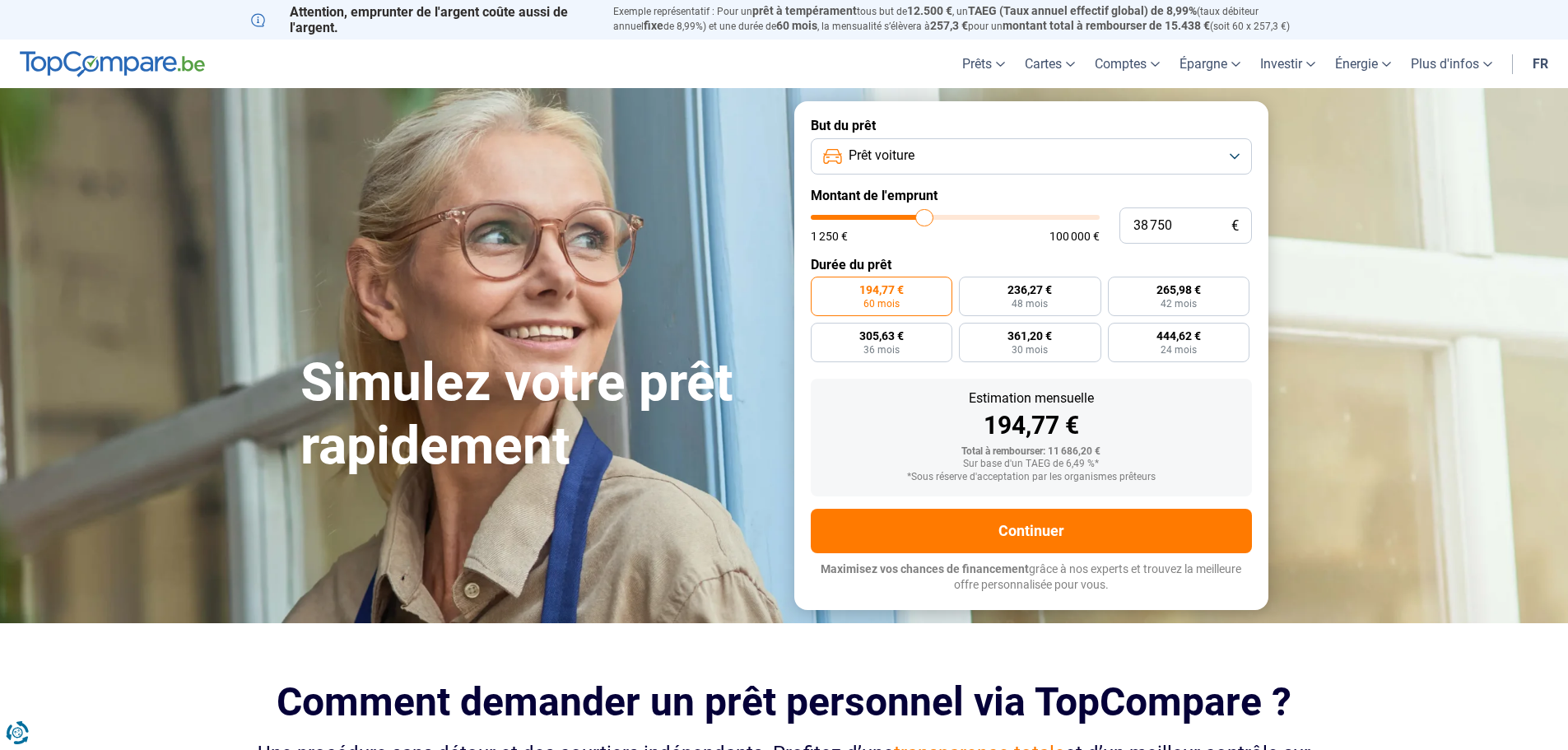
click at [925, 220] on input "range" at bounding box center [955, 217] width 289 height 5
type input "39 500"
radio input "false"
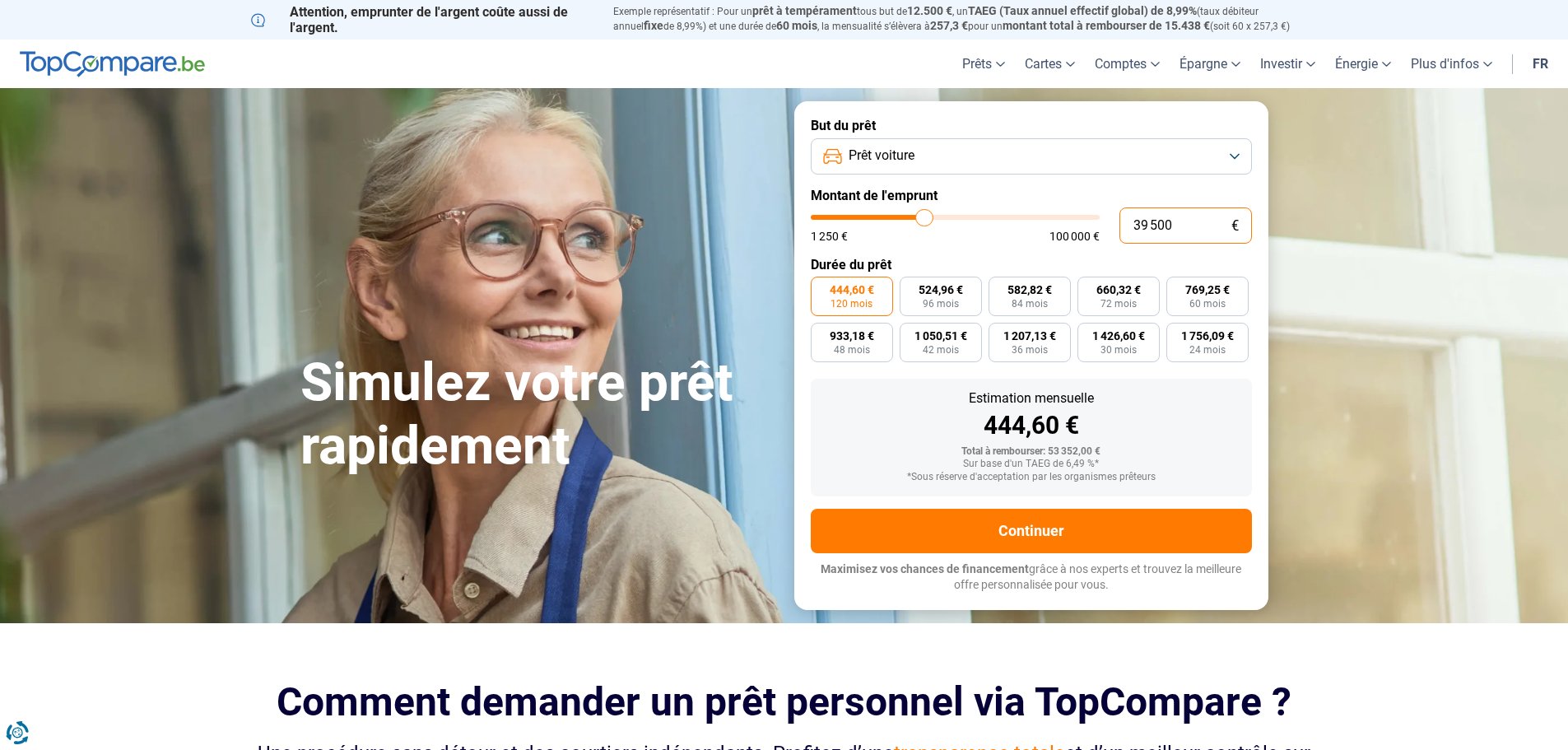
drag, startPoint x: 1106, startPoint y: 222, endPoint x: 1043, endPoint y: 222, distance: 63.0
click at [1050, 222] on div "39 500 € 1 250 € 100 000 €" at bounding box center [1031, 225] width 441 height 36
type input "4"
type input "1250"
type input "40"
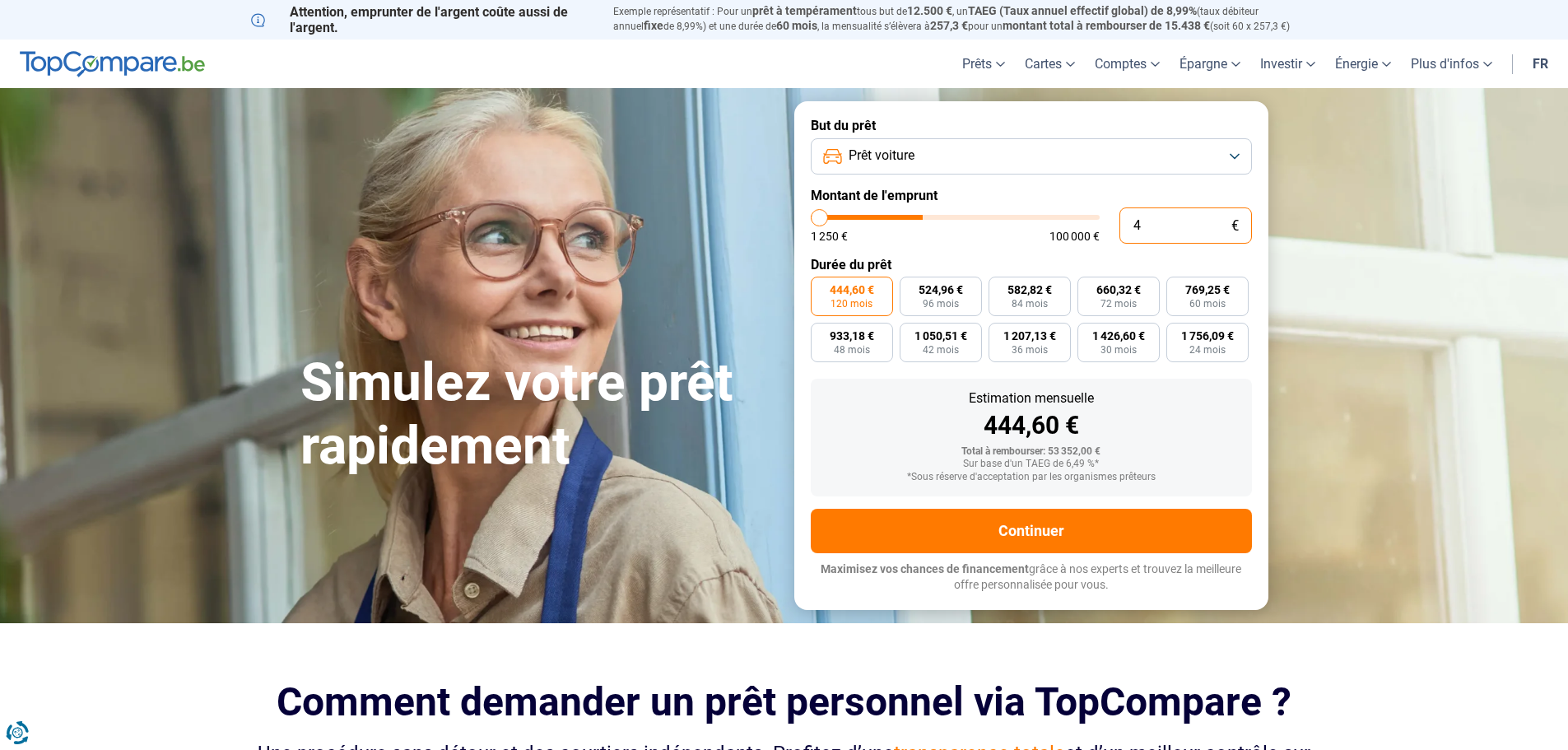
type input "1250"
type input "400"
type input "1250"
type input "4 000"
type input "4000"
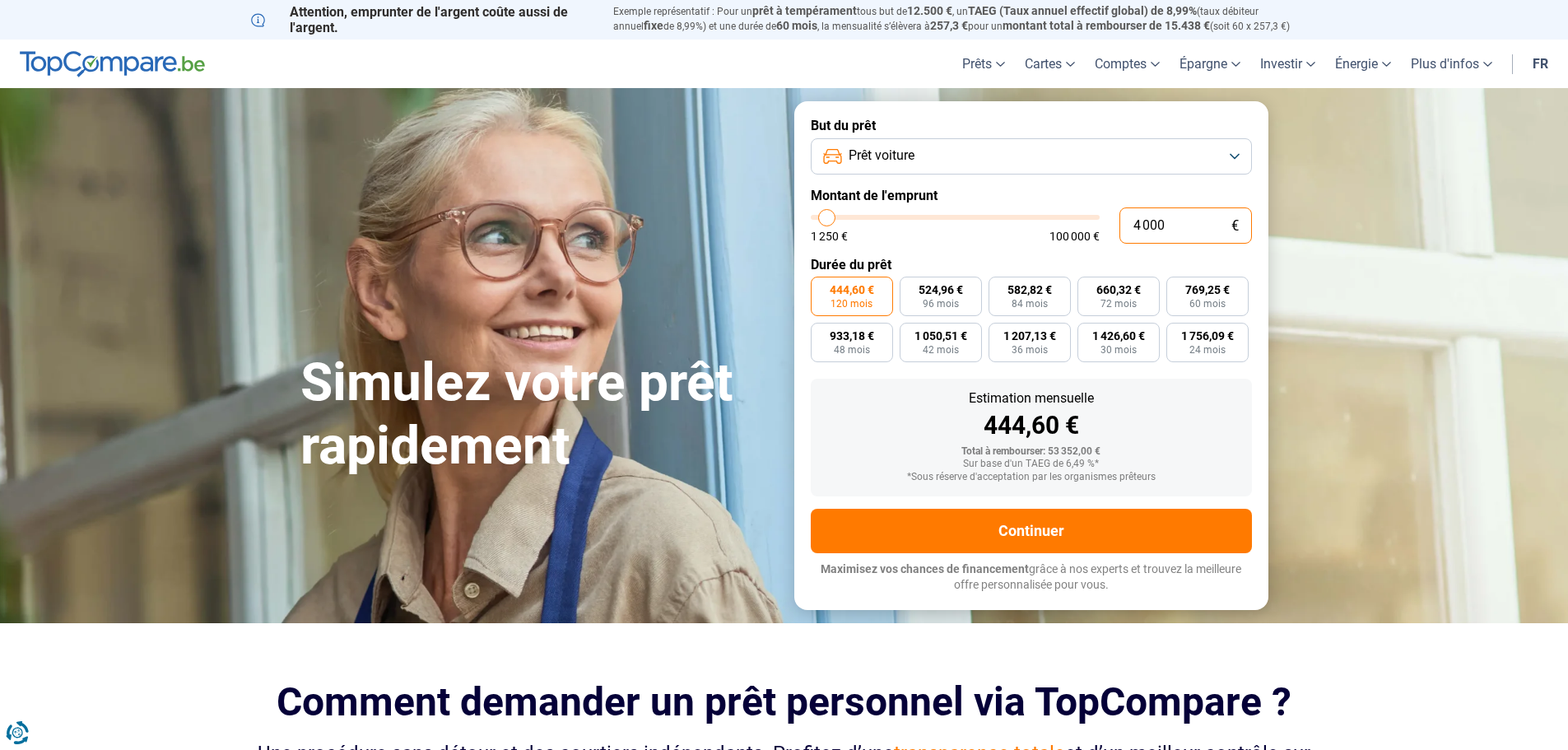
type input "40 000"
type input "40000"
type input "40 000"
click at [893, 259] on label "Durée du prêt" at bounding box center [1031, 265] width 441 height 16
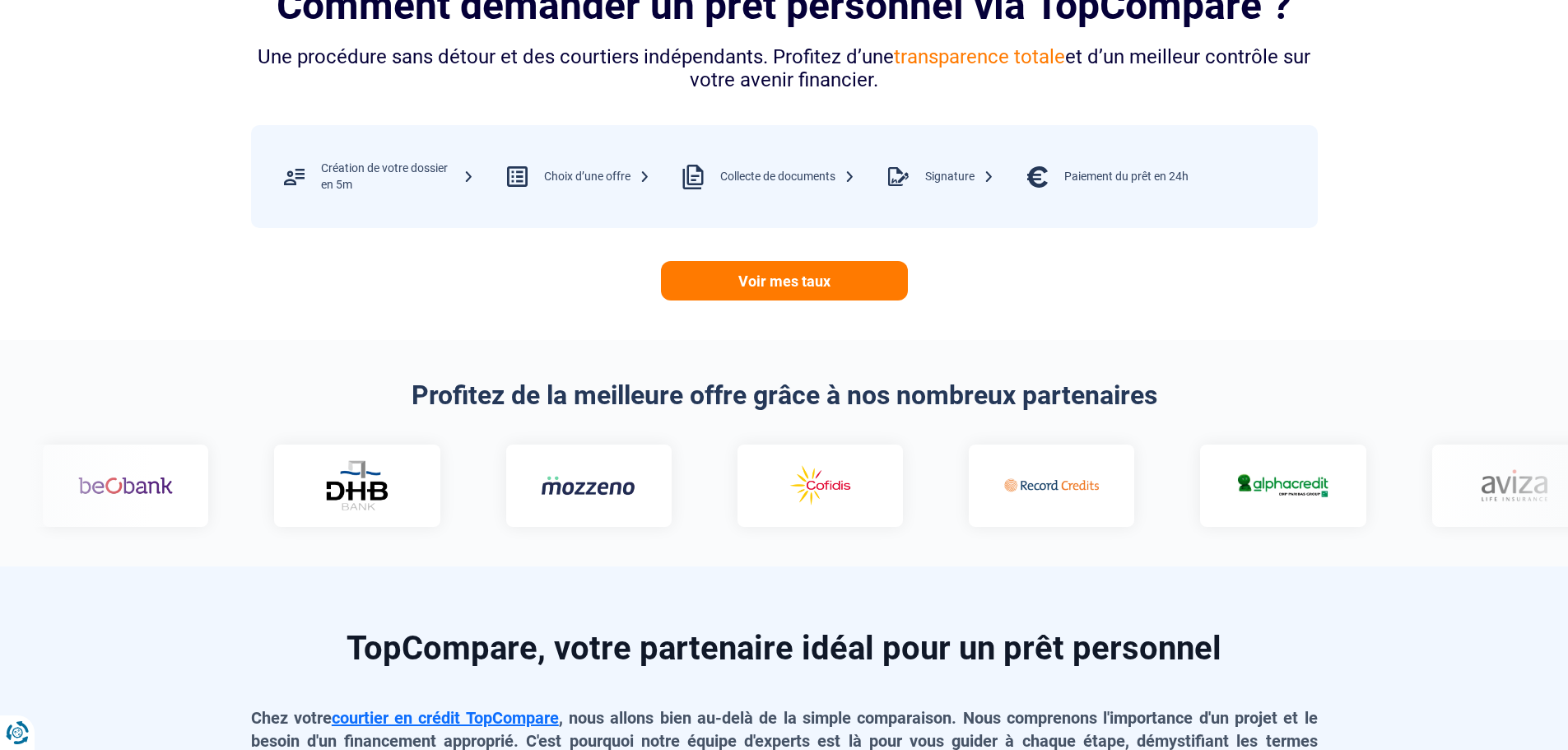
scroll to position [906, 0]
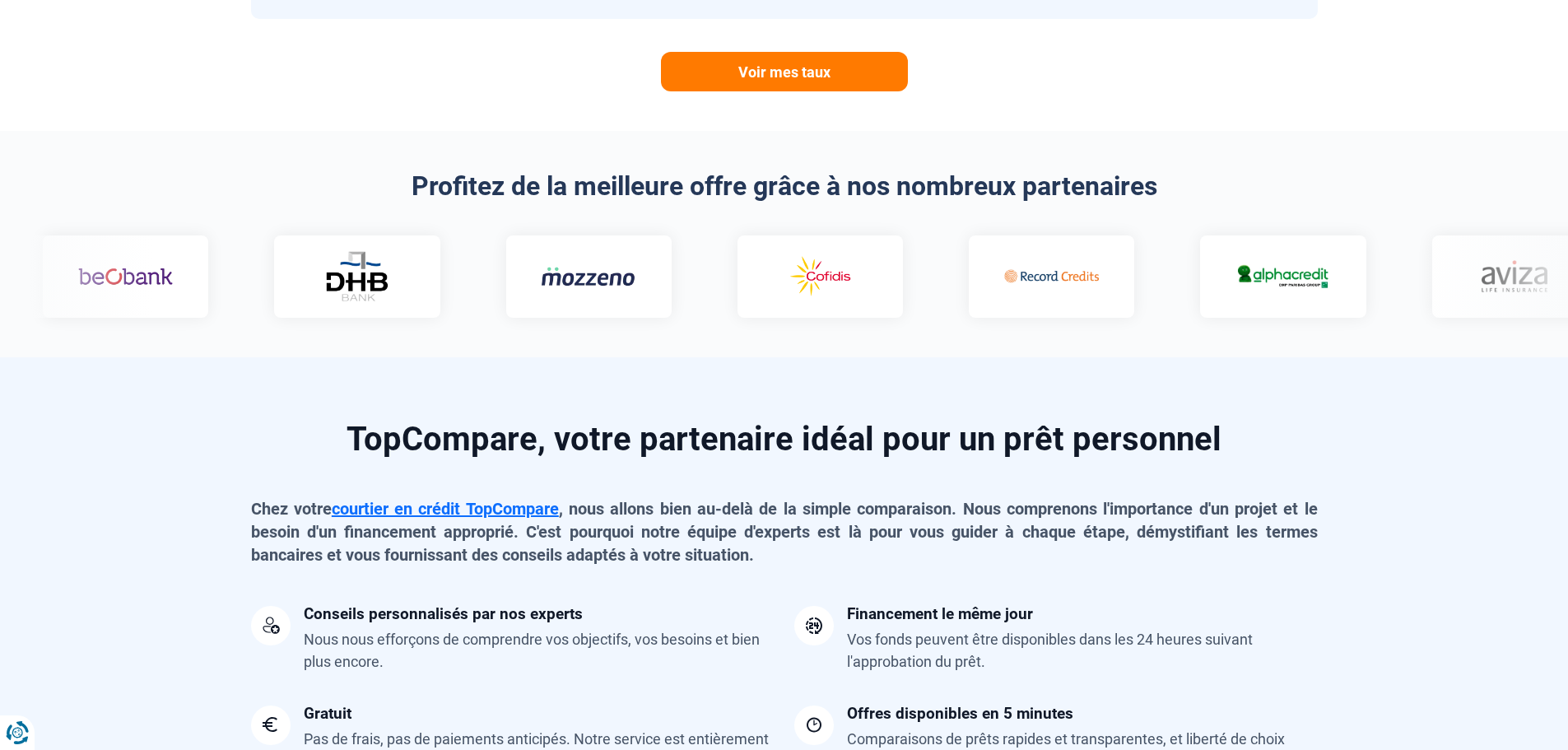
drag, startPoint x: 1263, startPoint y: 440, endPoint x: 614, endPoint y: 441, distance: 649.0
click at [619, 435] on h2 "TopCompare, votre partenaire idéal pour un prêt personnel" at bounding box center [784, 439] width 1067 height 33
click at [610, 446] on h2 "TopCompare, votre partenaire idéal pour un prêt personnel" at bounding box center [784, 439] width 1067 height 33
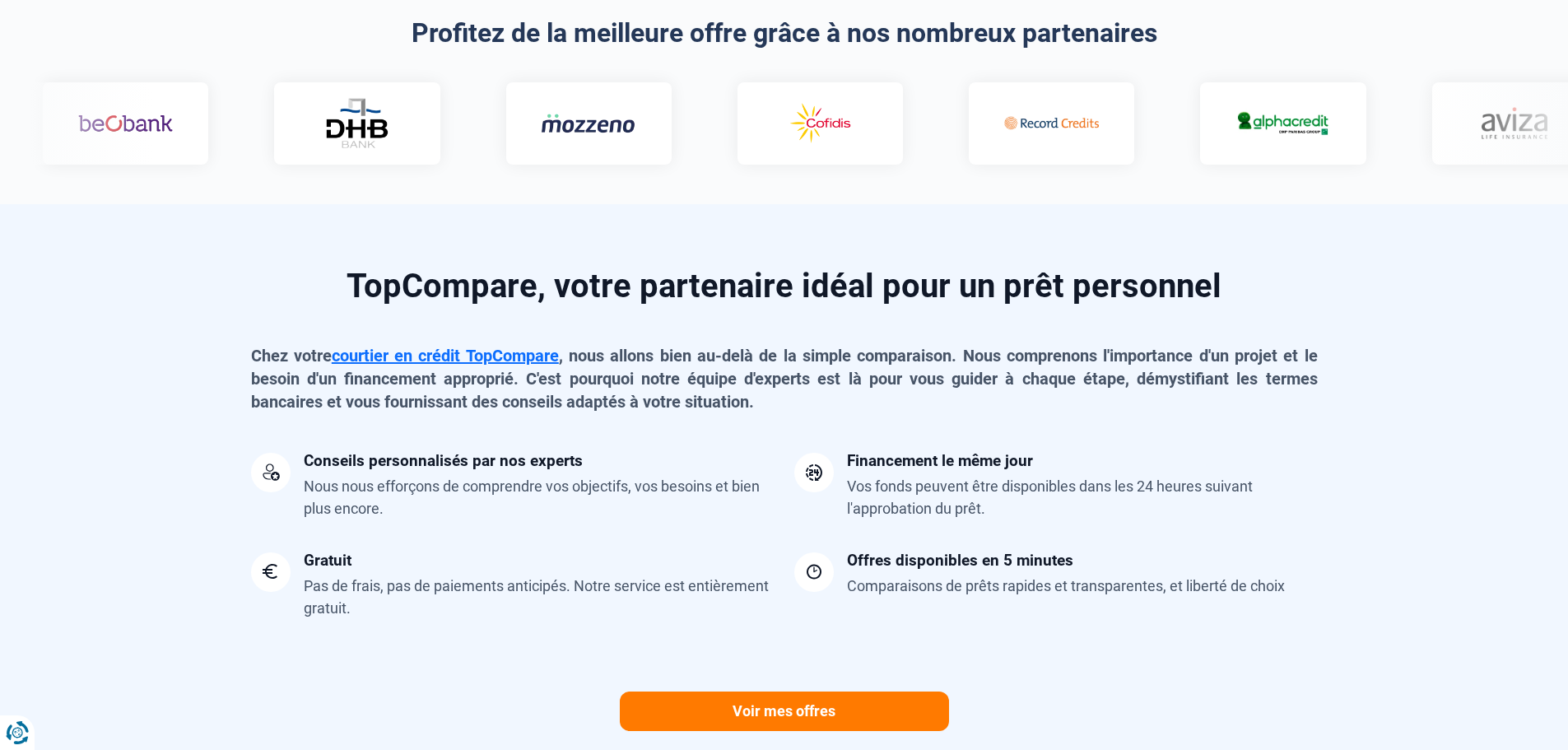
scroll to position [824, 0]
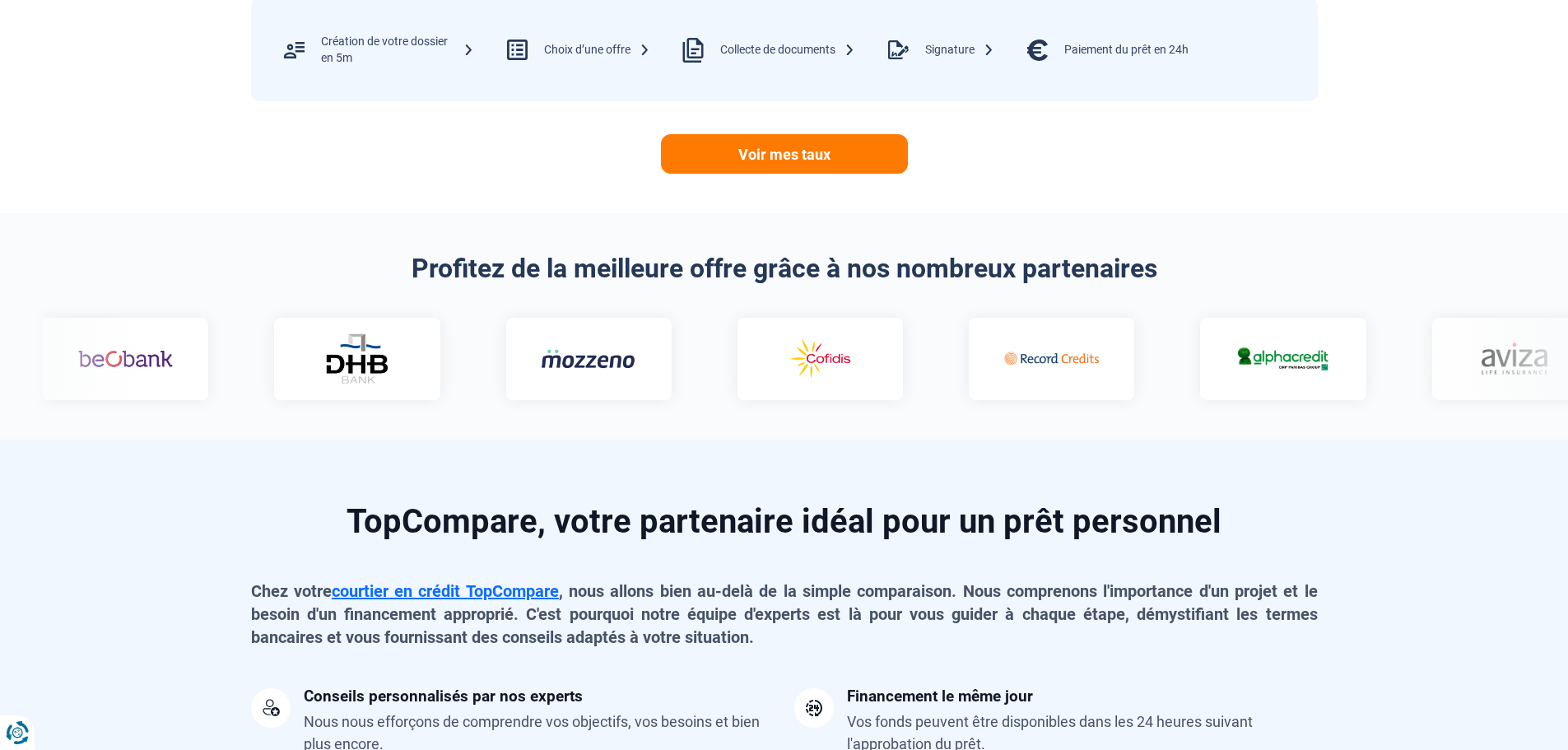
click at [1018, 463] on section "TopCompare, votre partenaire idéal pour un prêt personnel Chez votre courtier e…" at bounding box center [784, 749] width 1568 height 619
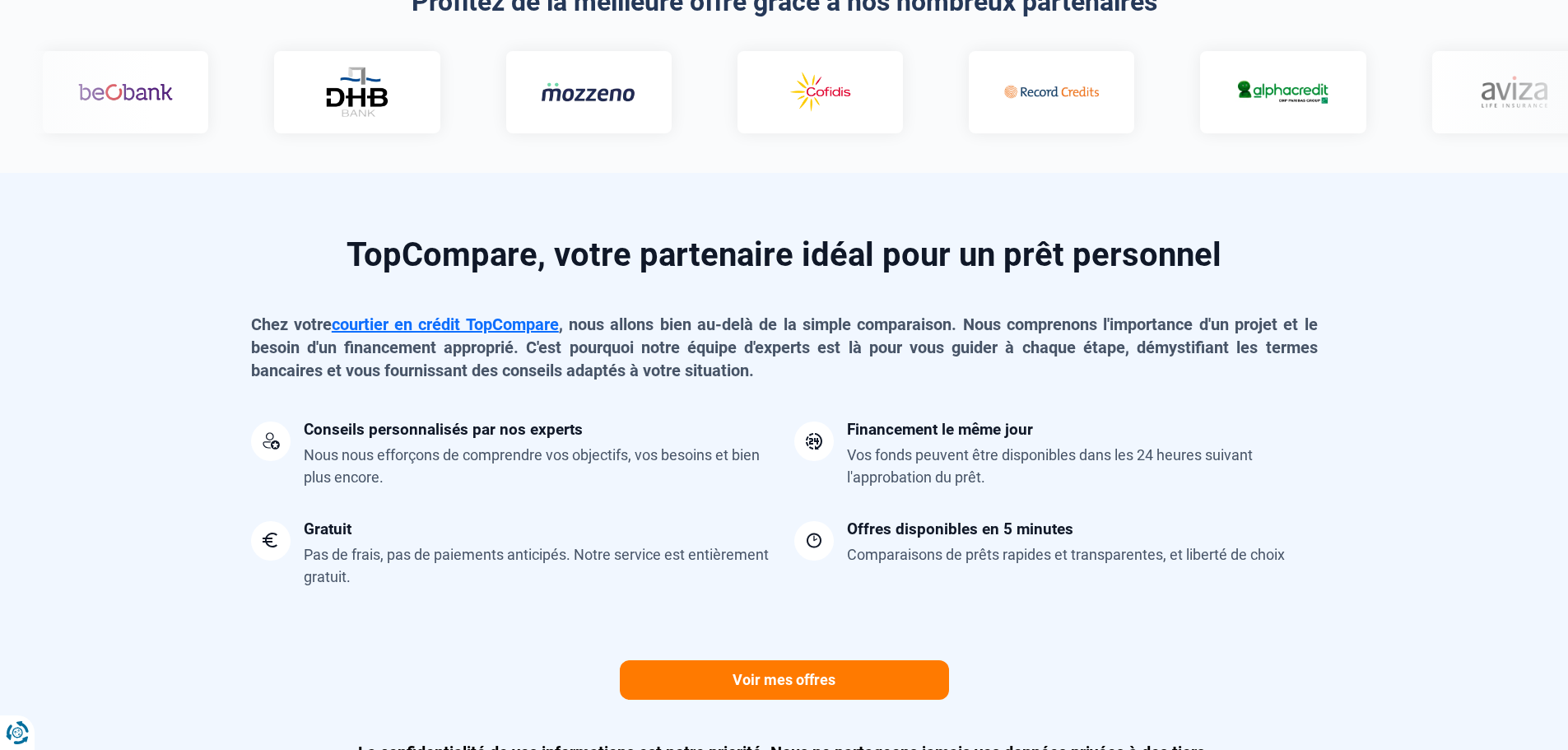
scroll to position [1235, 0]
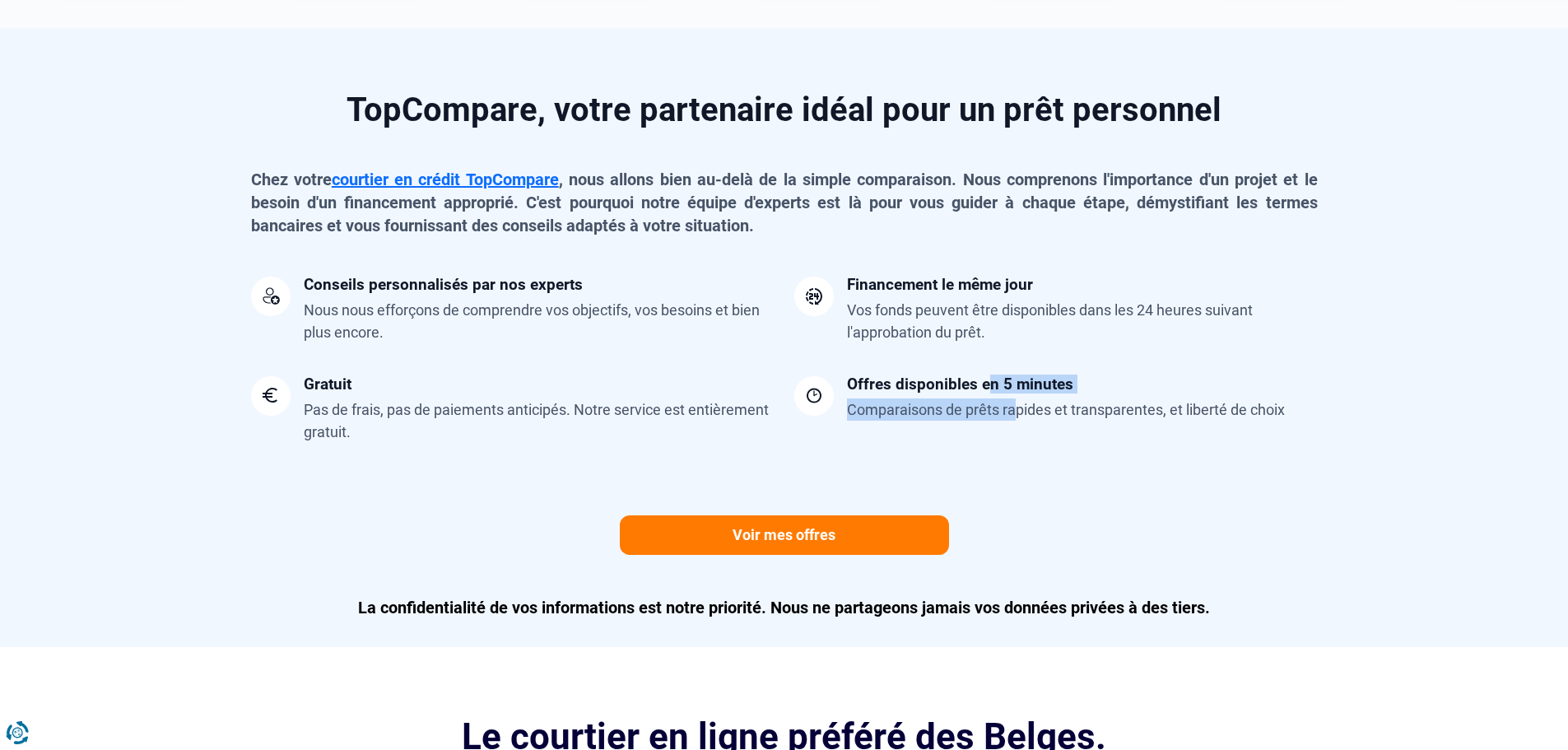
drag, startPoint x: 1009, startPoint y: 439, endPoint x: 1024, endPoint y: 425, distance: 20.5
click at [1017, 436] on div "Offres disponibles en 5 minutes Comparaisons de prêts rapides et transparentes,…" at bounding box center [1056, 426] width 544 height 100
click at [1048, 387] on div "Offres disponibles en 5 minutes" at bounding box center [960, 384] width 227 height 16
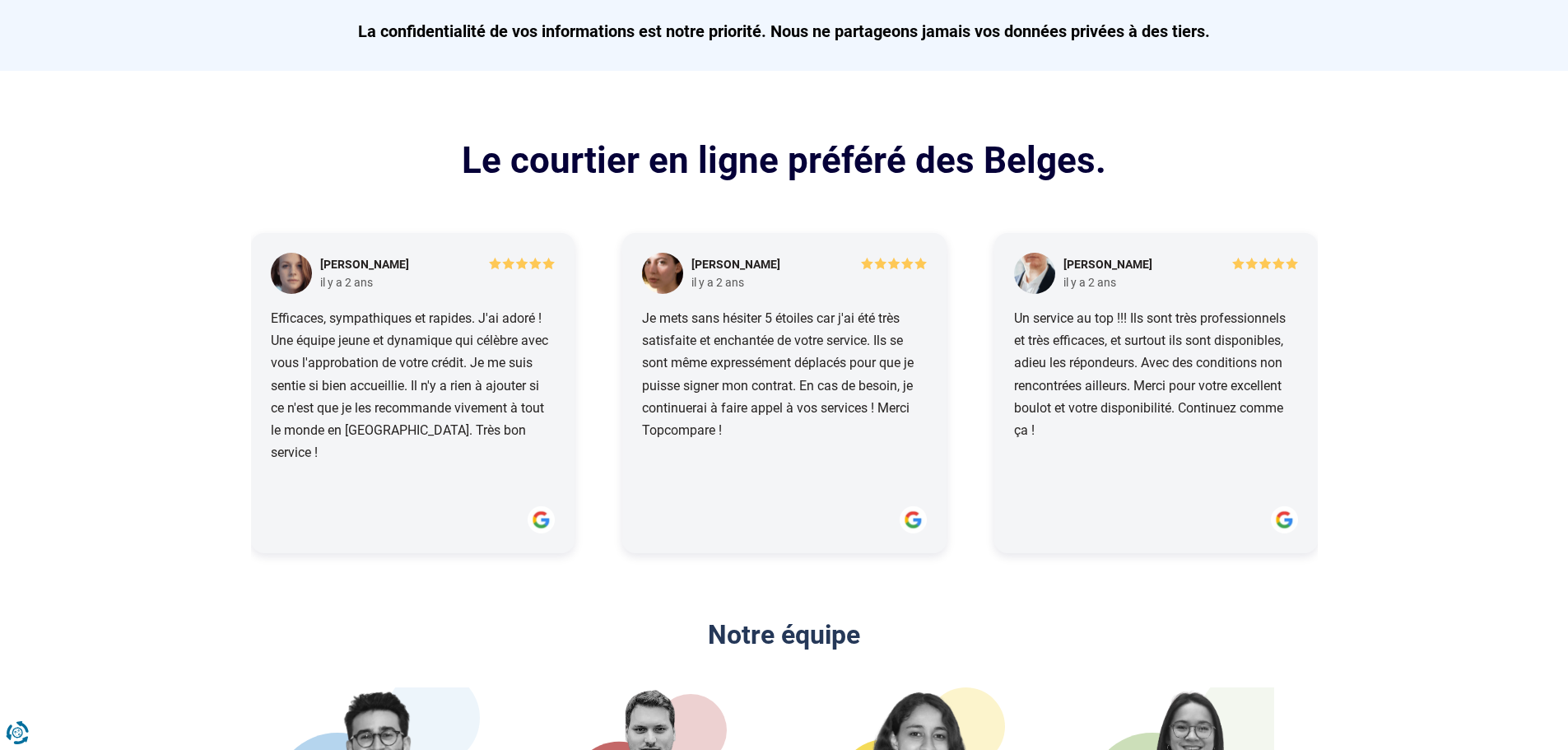
click at [1450, 387] on section "Le courtier en ligne préféré des Belges. [PERSON_NAME] [DATE] Efficaces, sympat…" at bounding box center [784, 345] width 1568 height 549
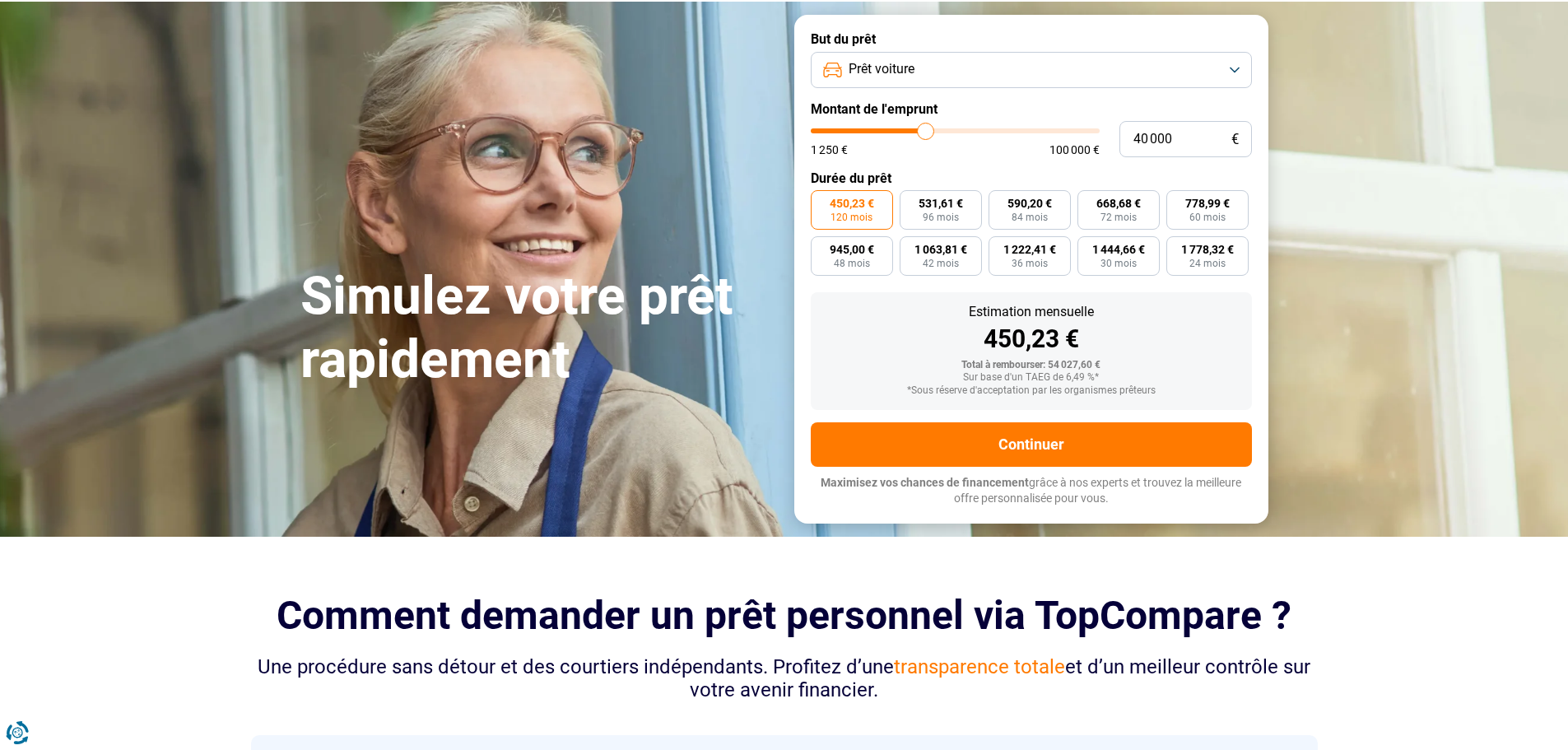
scroll to position [0, 0]
